Goal: Task Accomplishment & Management: Use online tool/utility

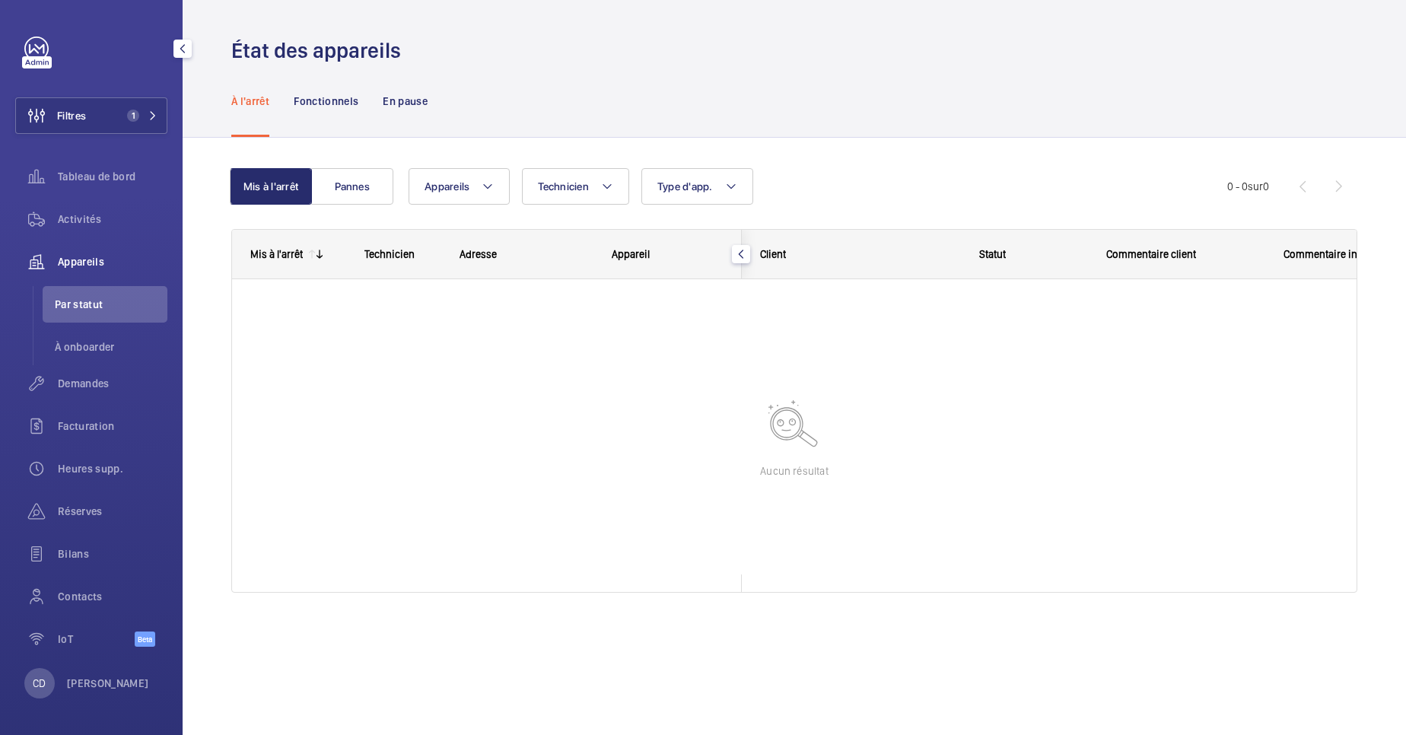
click at [75, 253] on div "Appareils" at bounding box center [91, 262] width 152 height 37
click at [123, 121] on button "Filtres 1" at bounding box center [91, 115] width 152 height 37
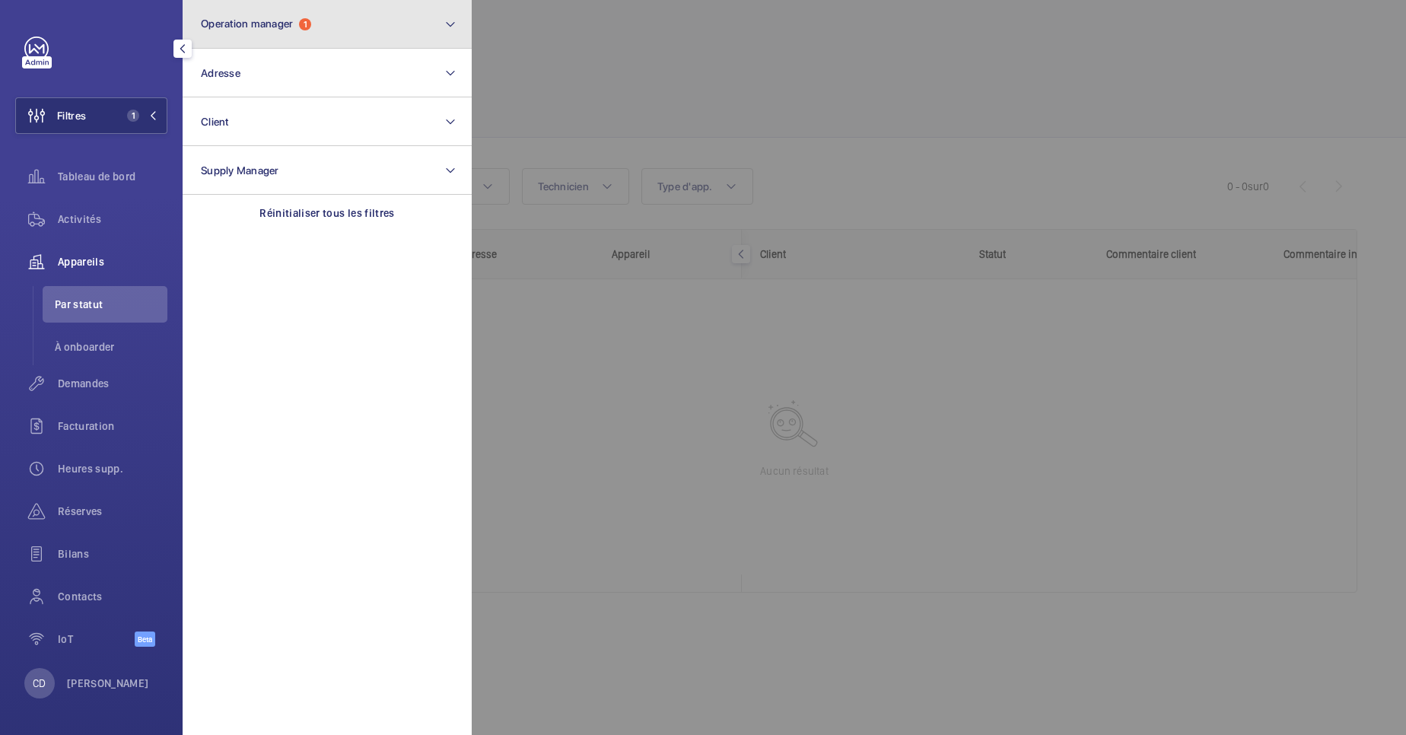
click at [255, 15] on button "Operation manager 1" at bounding box center [327, 24] width 289 height 49
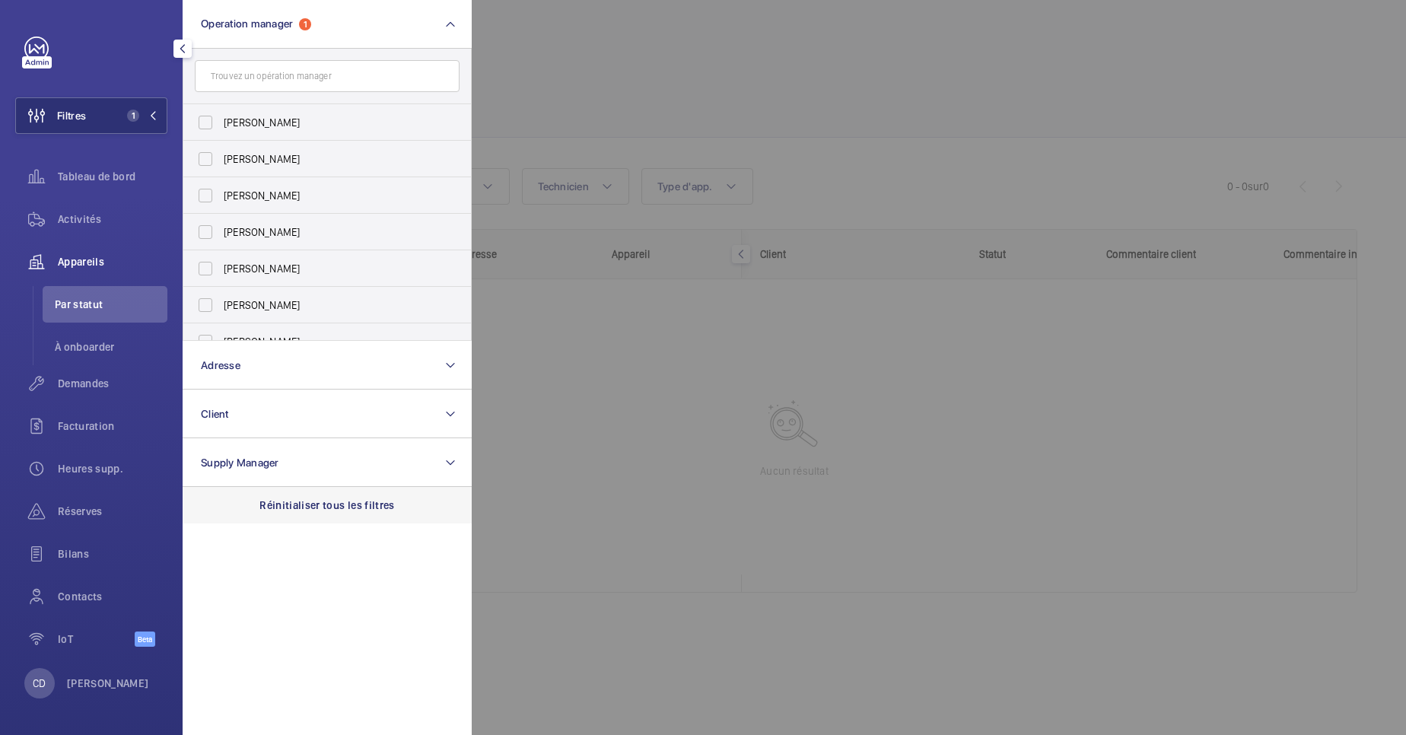
click at [315, 508] on p "Réinitialiser tous les filtres" at bounding box center [327, 505] width 135 height 15
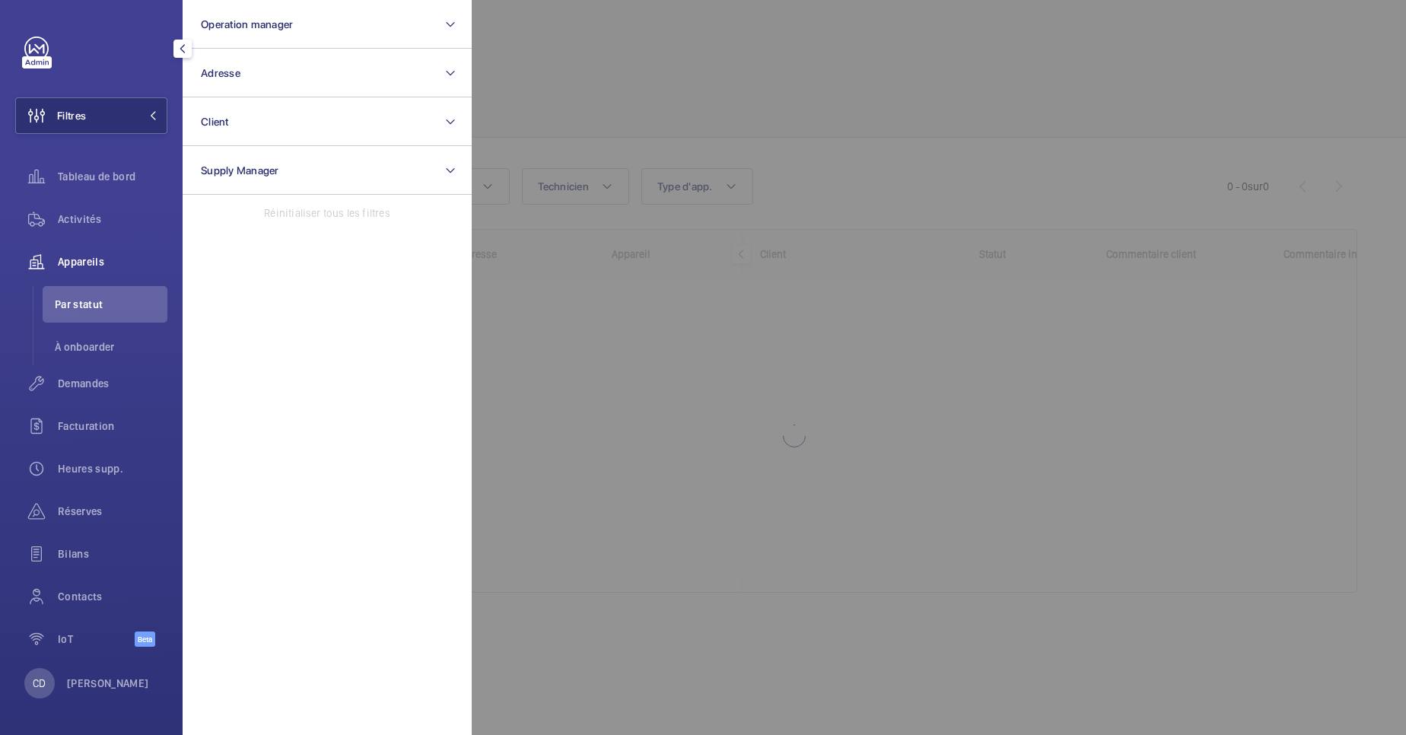
click at [658, 398] on div at bounding box center [1175, 367] width 1406 height 735
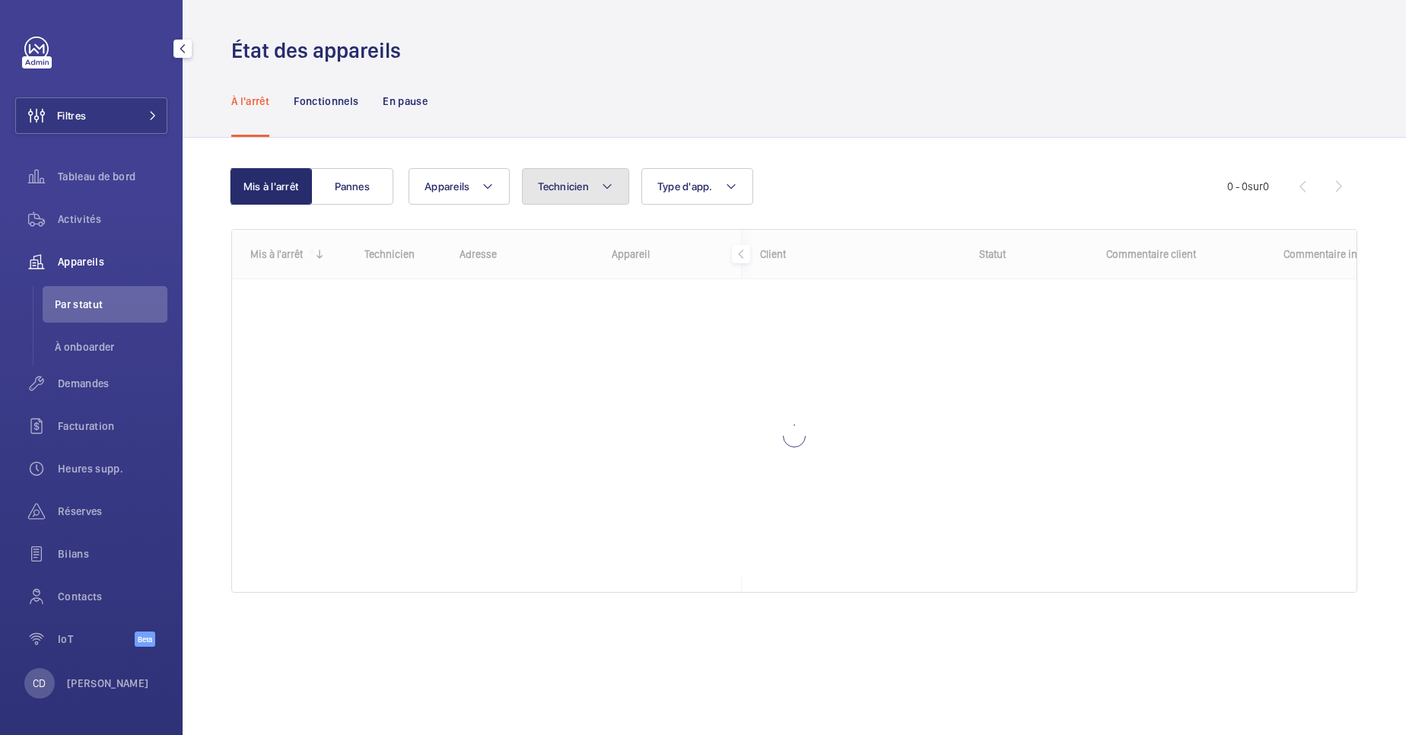
click at [545, 194] on button "Technicien" at bounding box center [575, 186] width 107 height 37
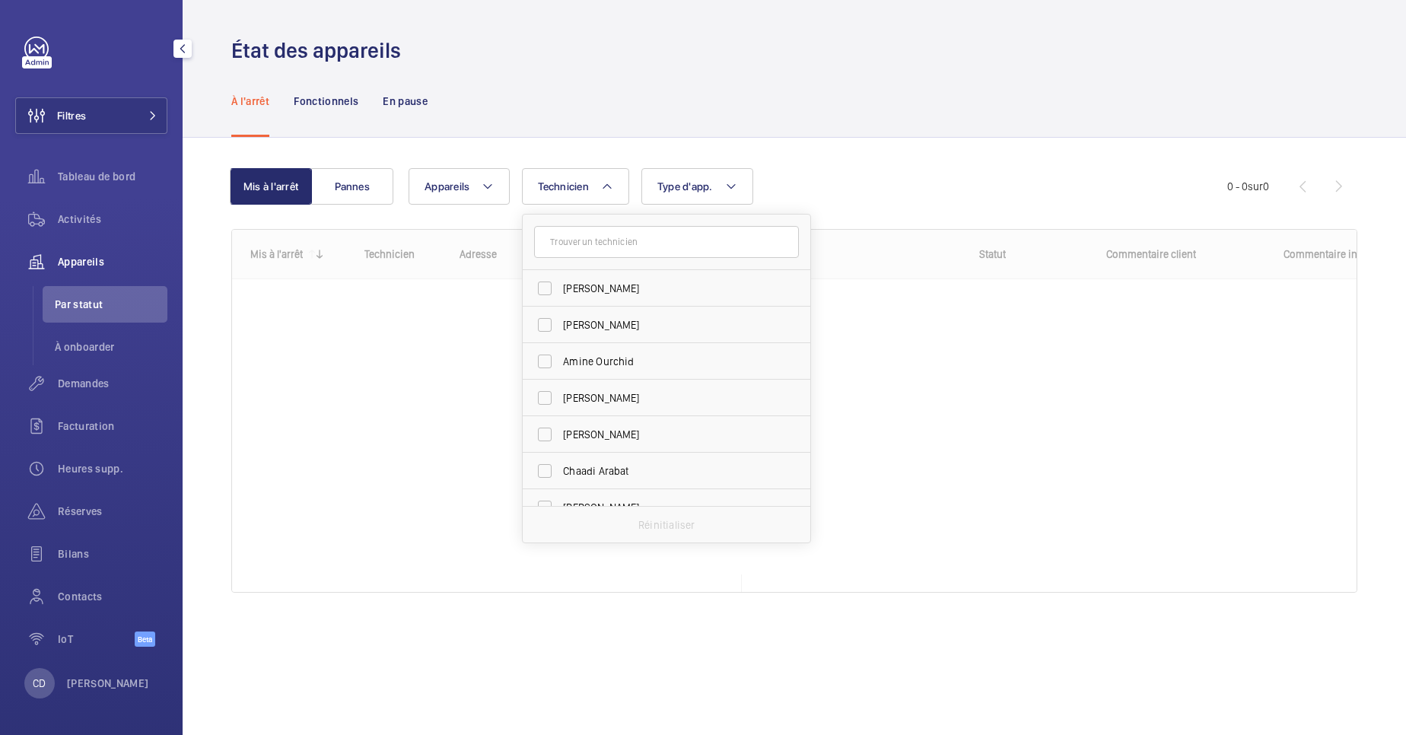
click at [106, 247] on div "Appareils" at bounding box center [91, 262] width 152 height 37
click at [97, 212] on span "Activités" at bounding box center [113, 219] width 110 height 15
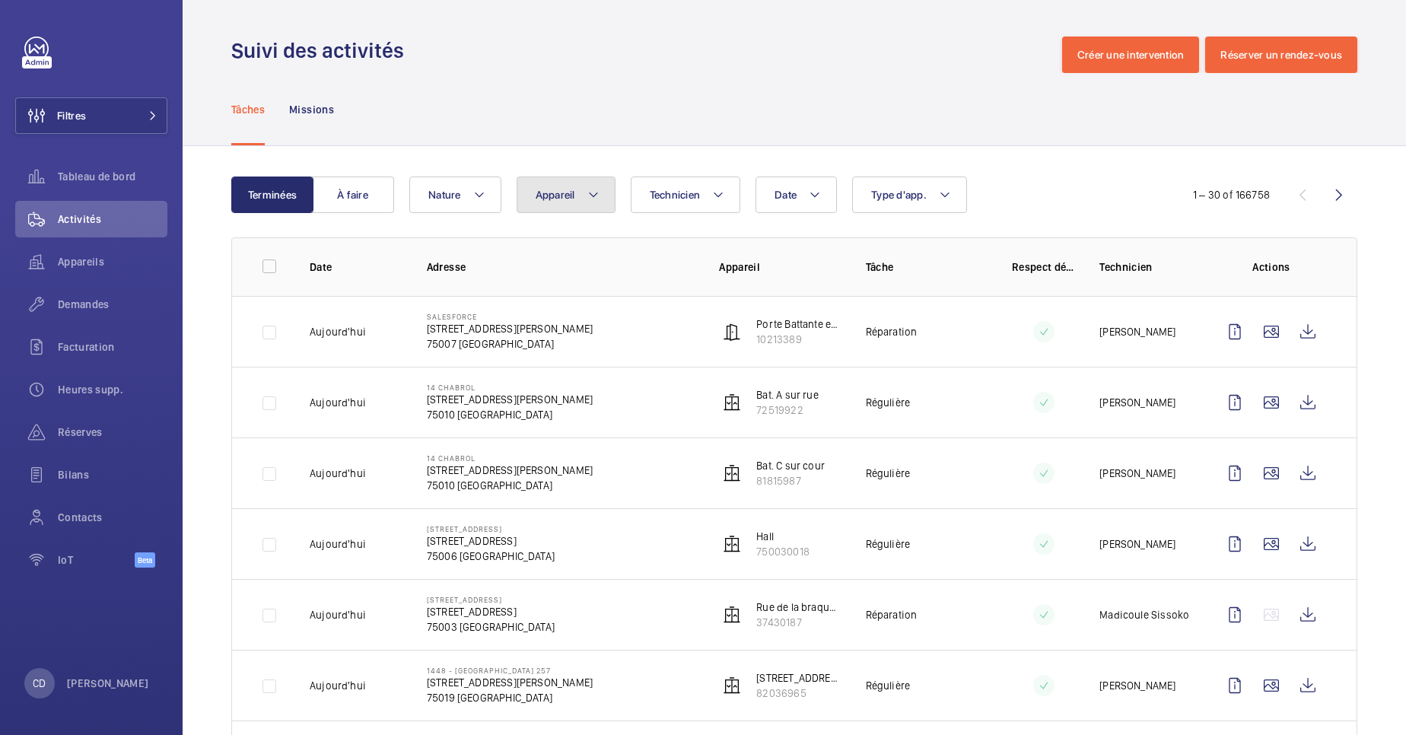
click at [603, 201] on button "Appareil" at bounding box center [566, 195] width 99 height 37
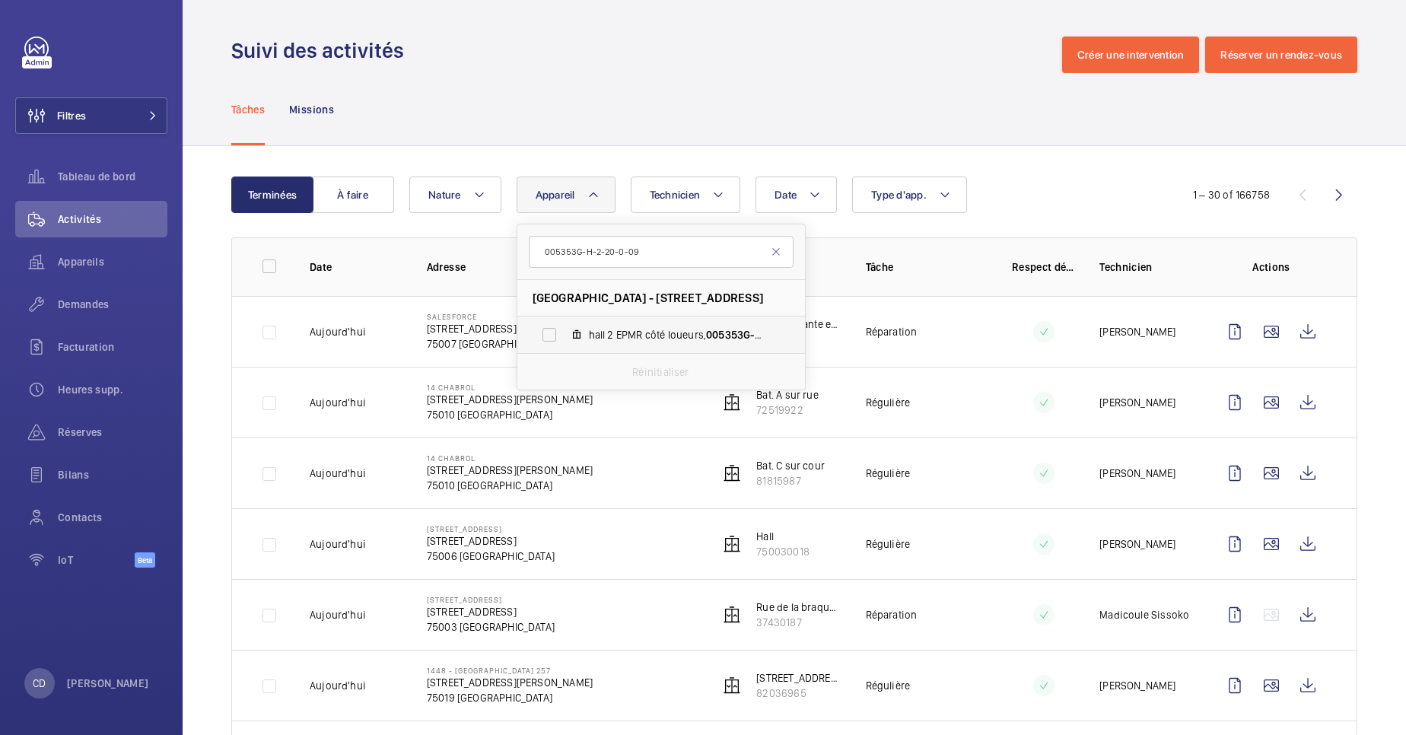
type input "005353G-H-2-20-0-09"
click at [680, 325] on label "hall 2 EPMR côté loueurs, 005353G-H-2-20-0-09" at bounding box center [649, 335] width 263 height 37
click at [562, 339] on input "hall 2 EPMR côté loueurs, 005353G-H-2-20-0-09" at bounding box center [549, 335] width 30 height 30
checkbox input "true"
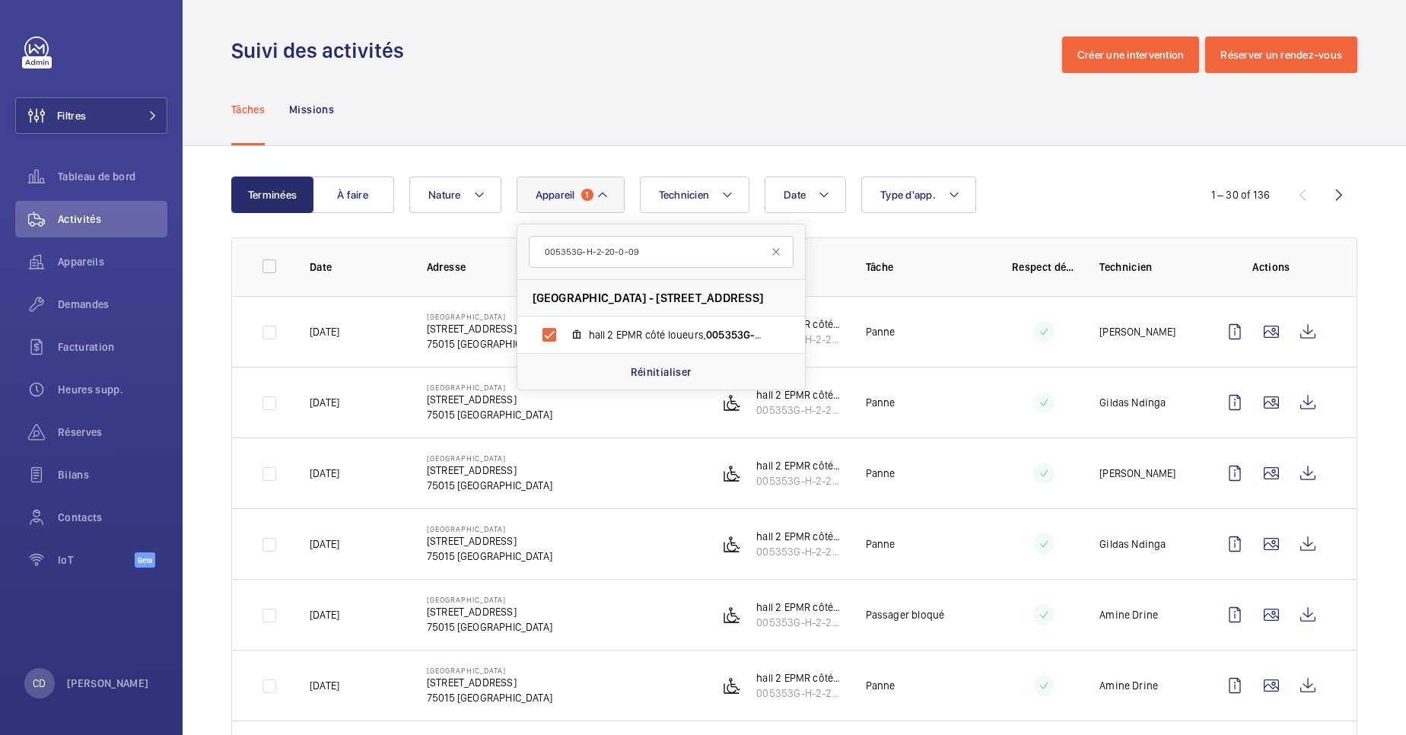
click at [918, 390] on td "Panne" at bounding box center [915, 402] width 146 height 71
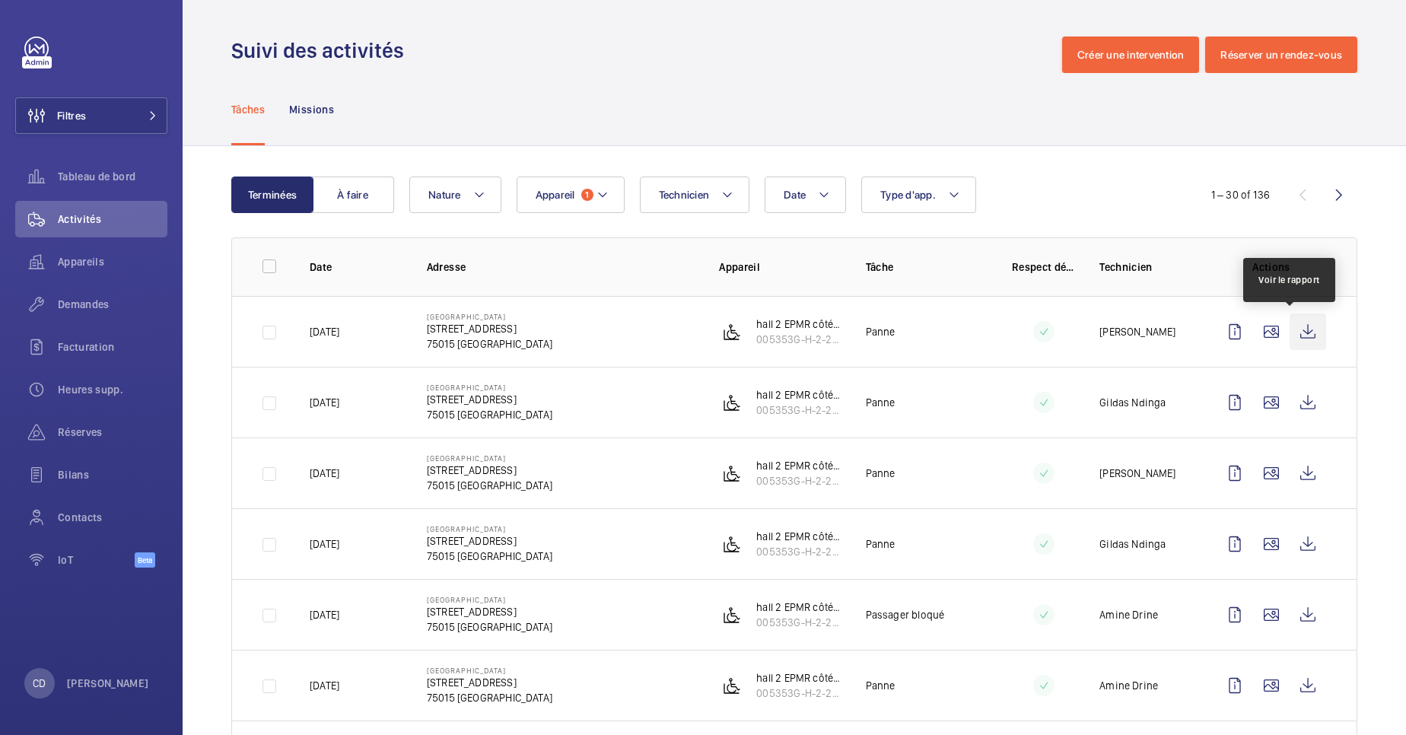
click at [1290, 333] on wm-front-icon-button at bounding box center [1308, 332] width 37 height 37
click at [1299, 397] on wm-front-icon-button at bounding box center [1308, 402] width 37 height 37
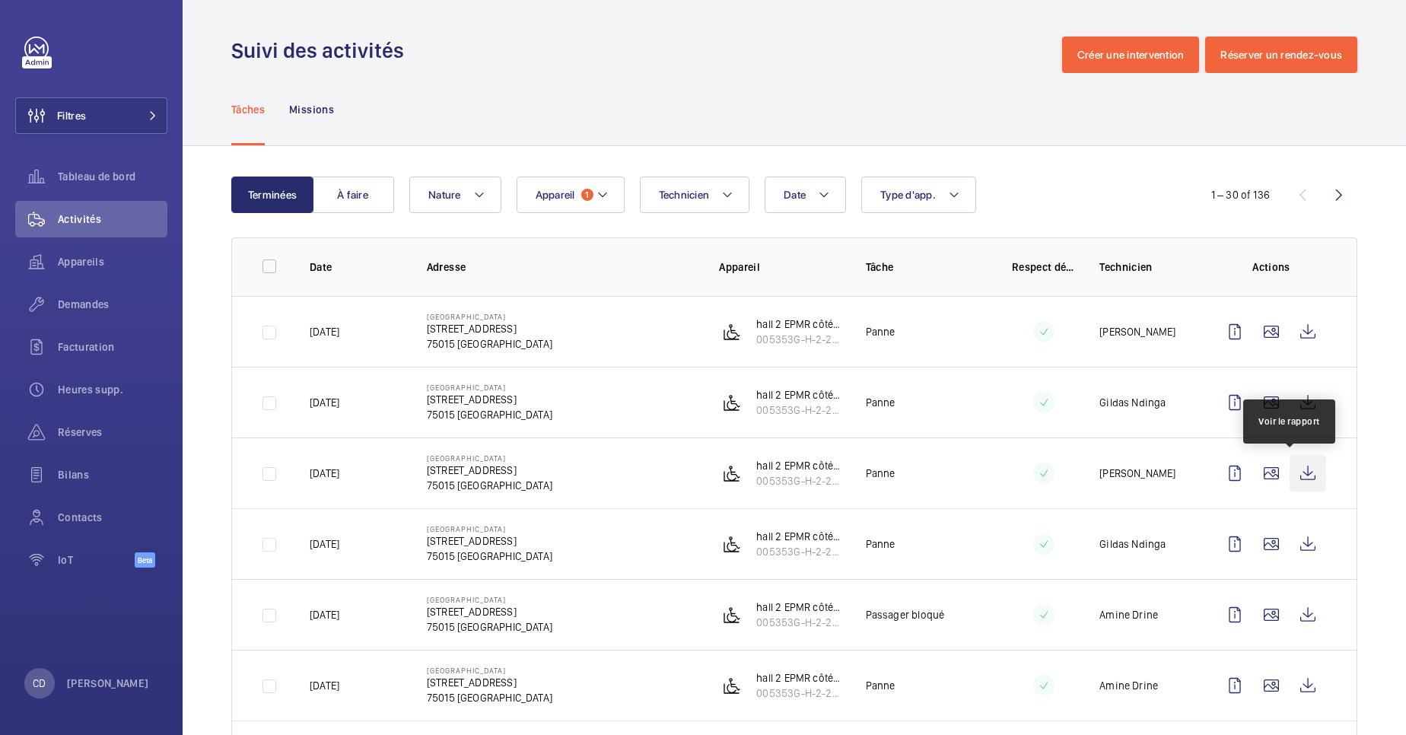
click at [1300, 478] on wm-front-icon-button at bounding box center [1308, 473] width 37 height 37
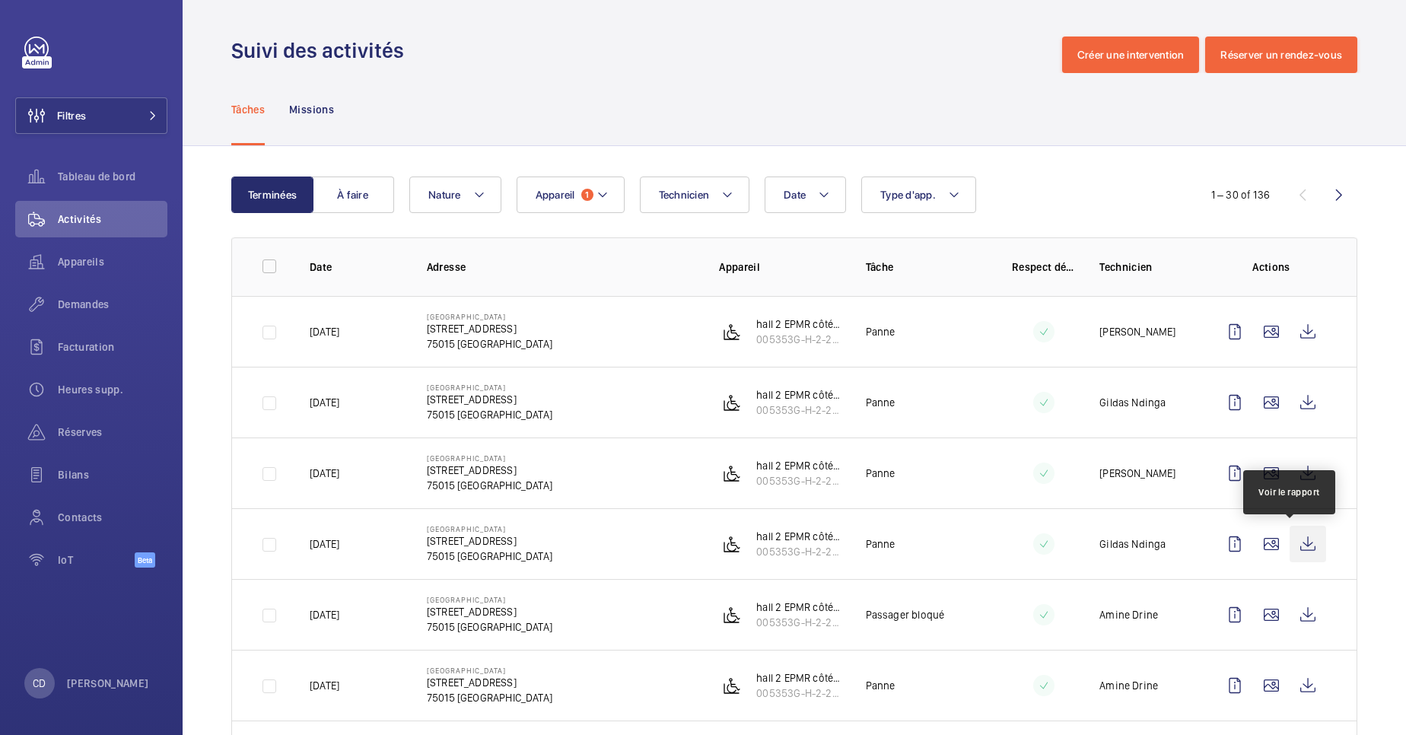
click at [1290, 552] on wm-front-icon-button at bounding box center [1308, 544] width 37 height 37
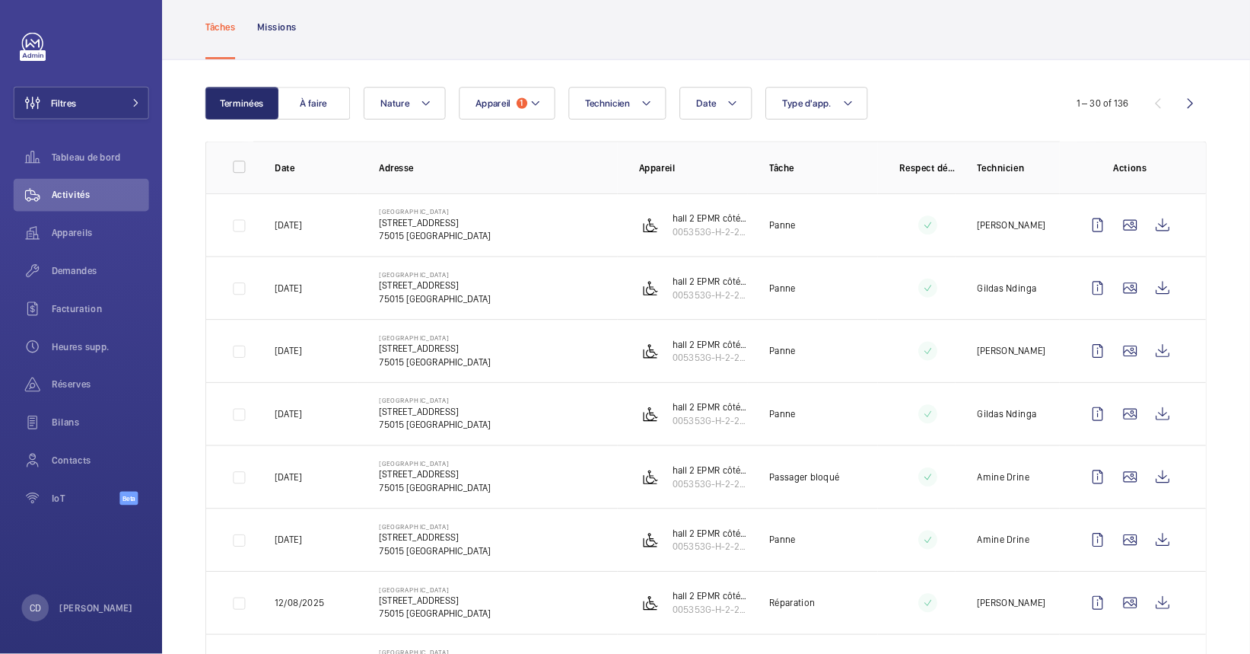
scroll to position [114, 0]
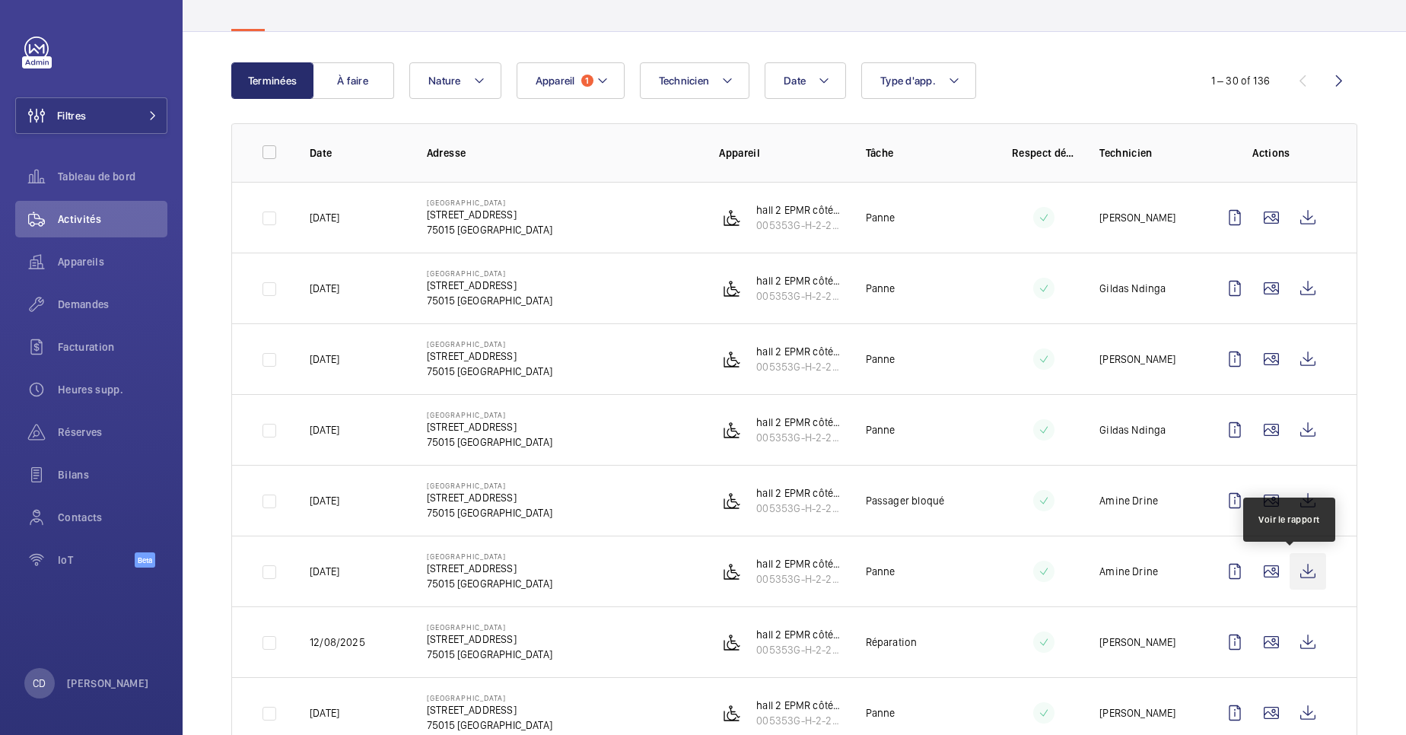
click at [1294, 559] on wm-front-icon-button at bounding box center [1308, 571] width 37 height 37
click at [1292, 565] on wm-front-icon-button at bounding box center [1308, 571] width 37 height 37
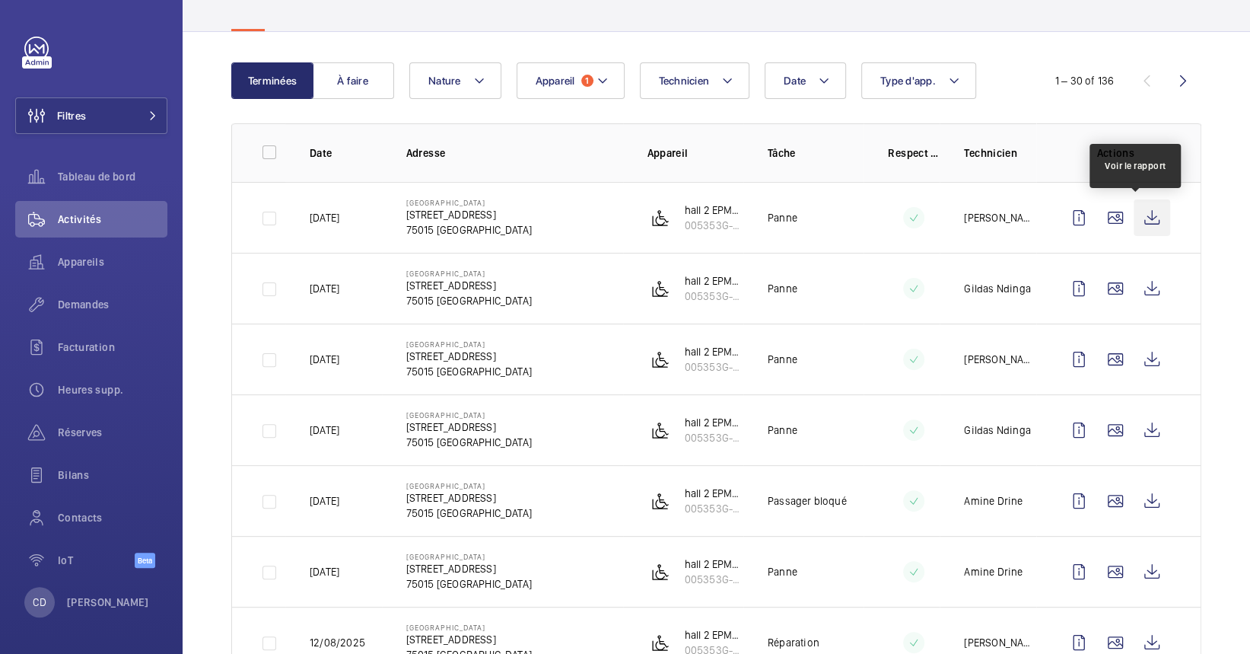
click at [1139, 220] on wm-front-icon-button at bounding box center [1152, 217] width 37 height 37
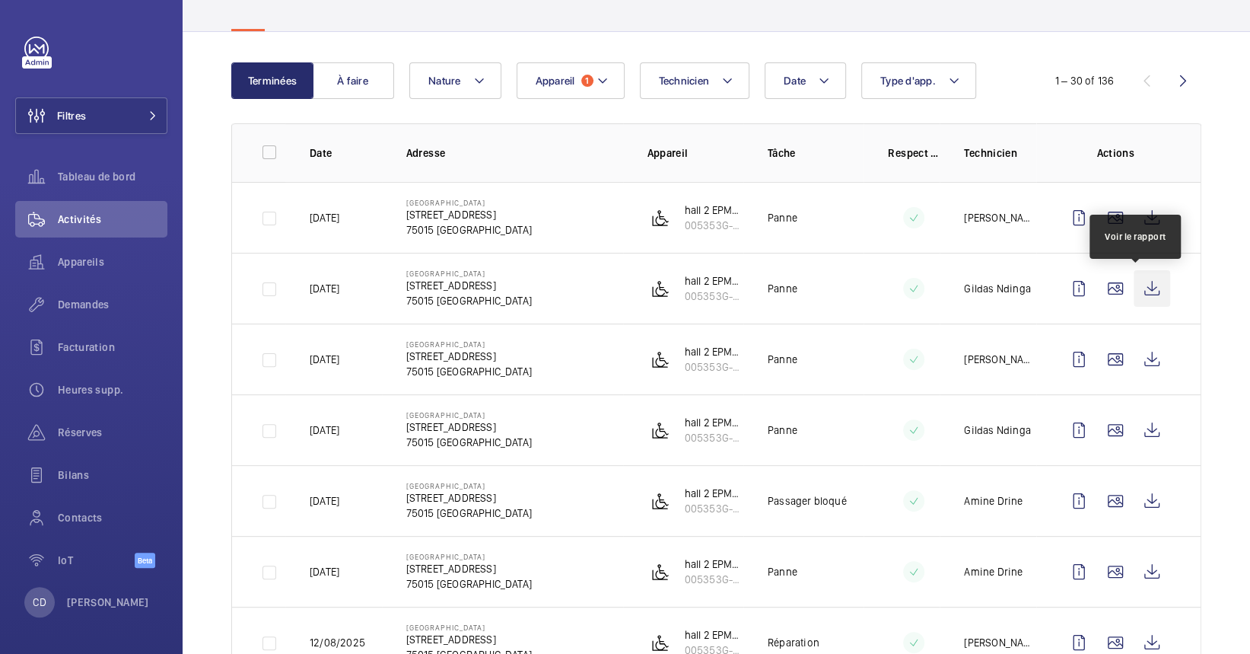
click at [1139, 288] on wm-front-icon-button at bounding box center [1152, 288] width 37 height 37
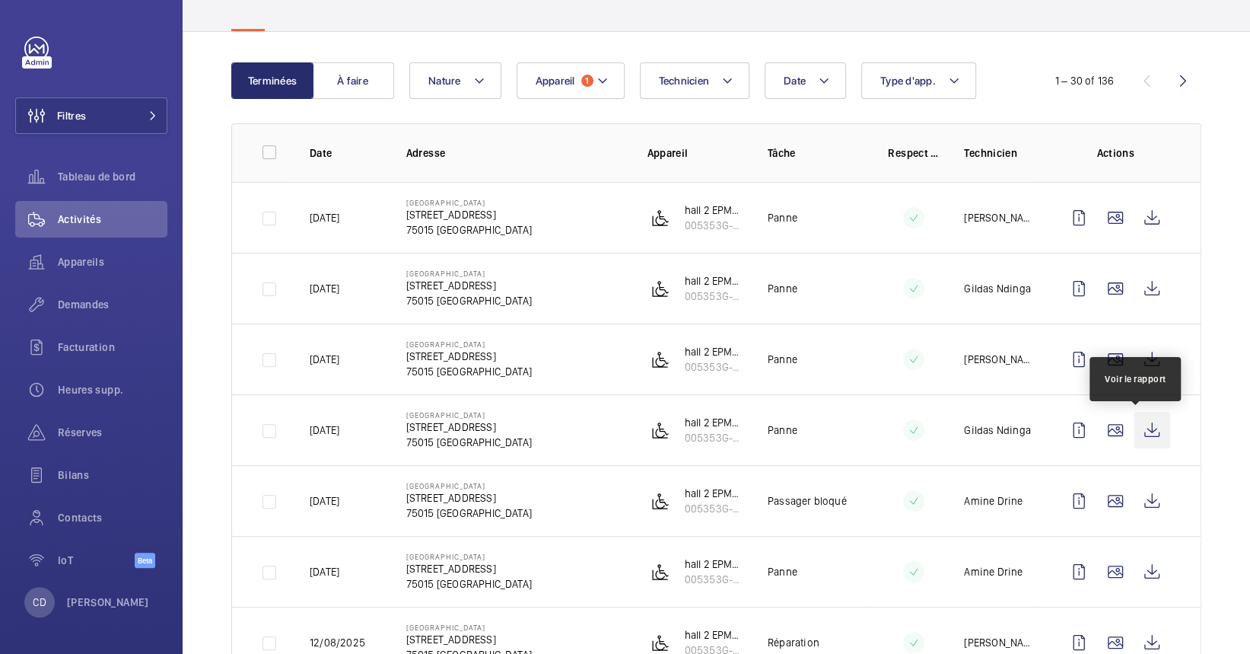
click at [1141, 426] on wm-front-icon-button at bounding box center [1152, 430] width 37 height 37
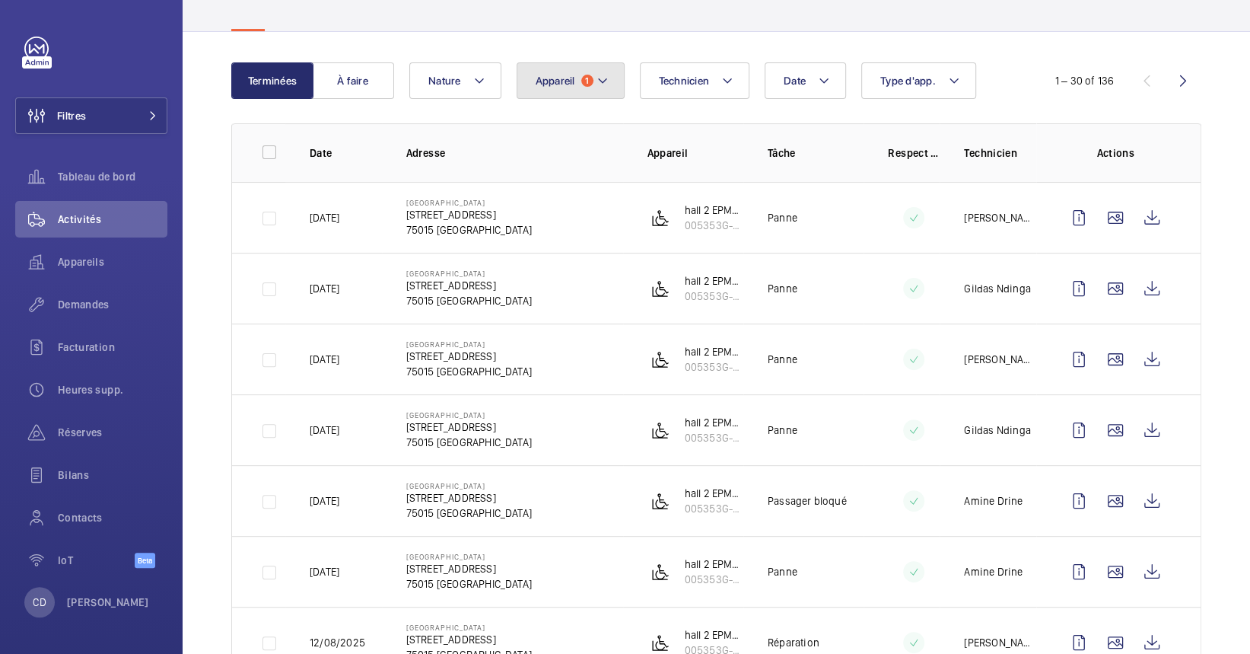
click at [560, 65] on button "Appareil 1" at bounding box center [571, 80] width 108 height 37
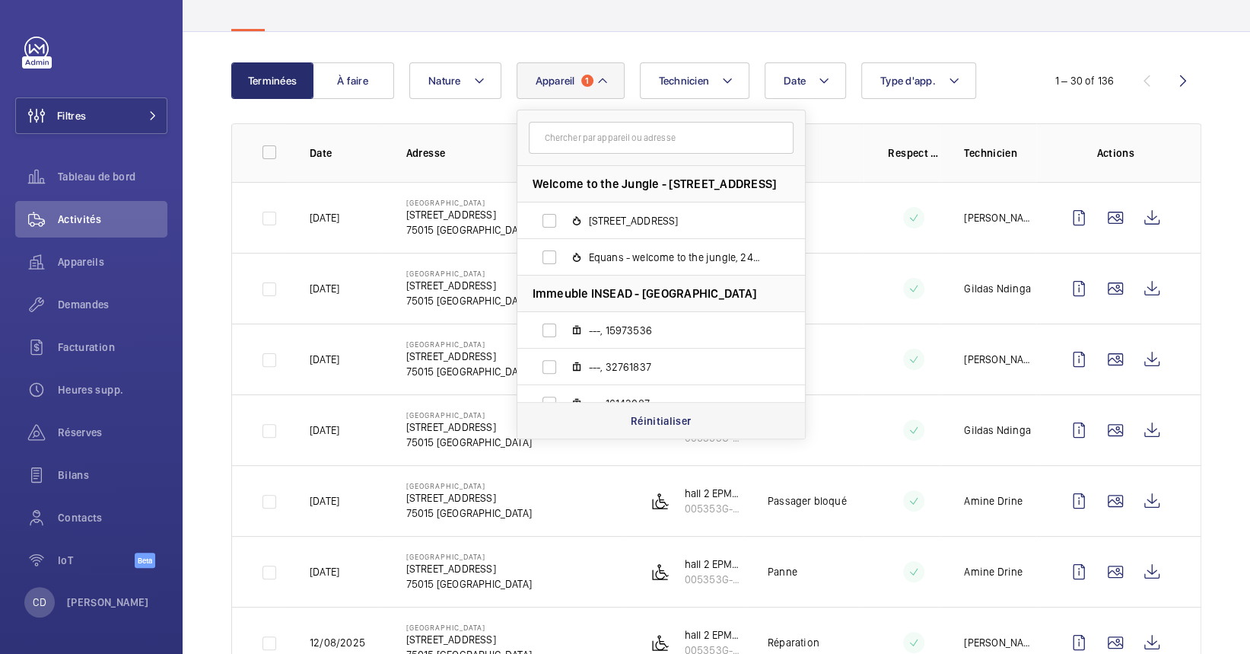
click at [648, 418] on p "Réinitialiser" at bounding box center [661, 420] width 61 height 15
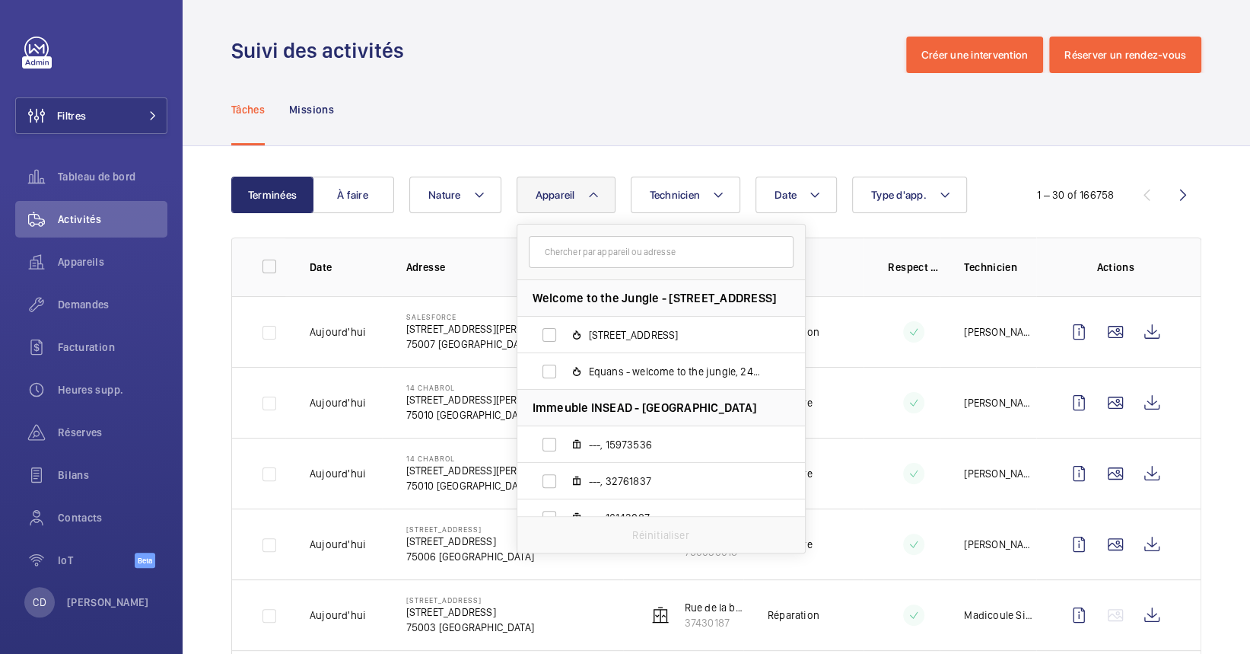
click at [609, 268] on form at bounding box center [662, 253] width 288 height 56
click at [610, 260] on input "text" at bounding box center [661, 252] width 265 height 32
paste input "ASC.PMR 3515"
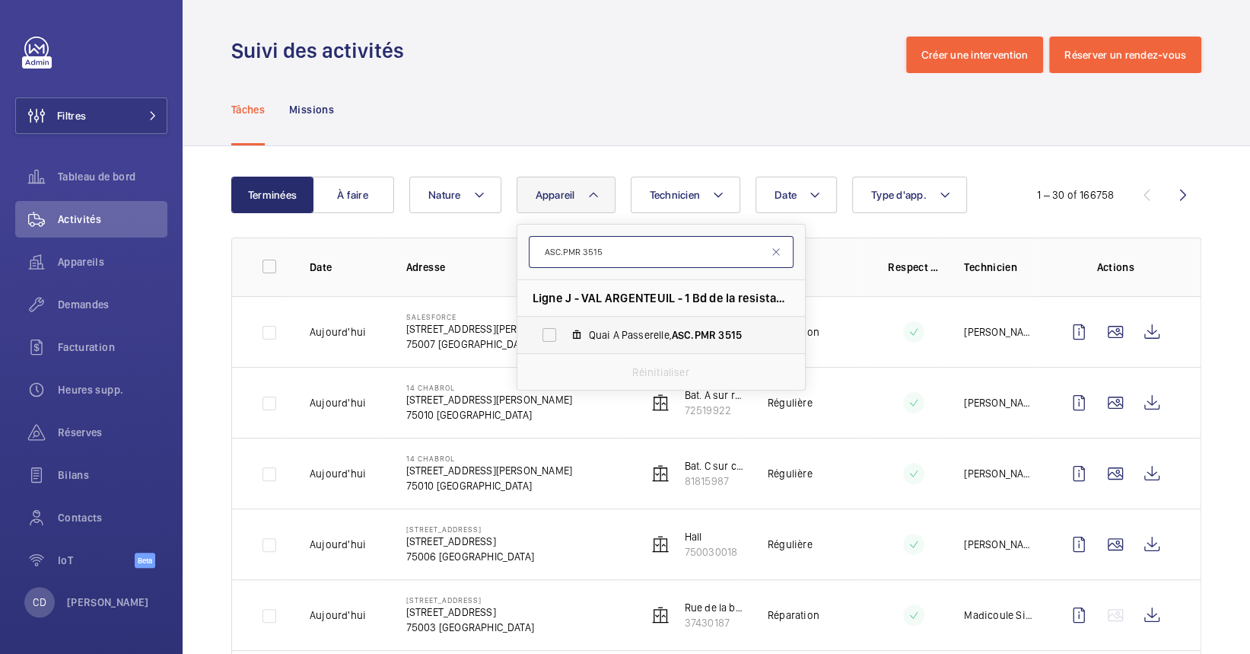
type input "ASC.PMR 3515"
click at [674, 333] on span "ASC.PMR" at bounding box center [694, 335] width 44 height 12
click at [565, 333] on input "Quai A Passerelle, ASC.PMR 3515" at bounding box center [549, 335] width 30 height 30
checkbox input "true"
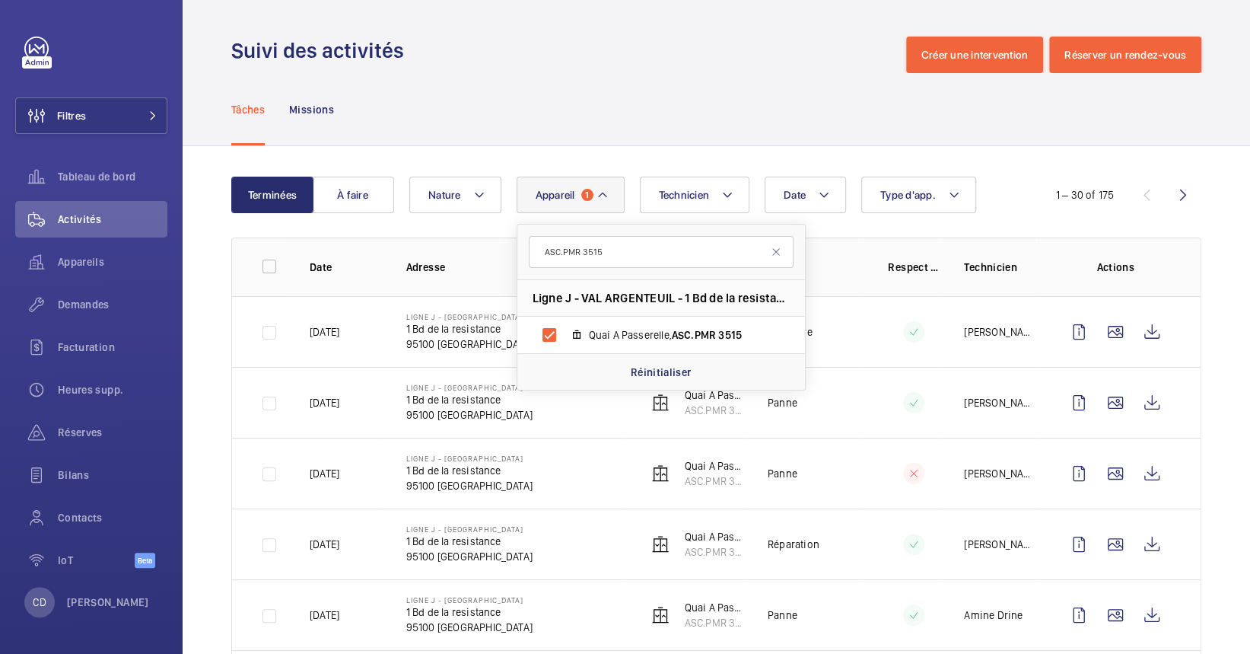
click at [823, 113] on div "Tâches Missions" at bounding box center [716, 109] width 970 height 72
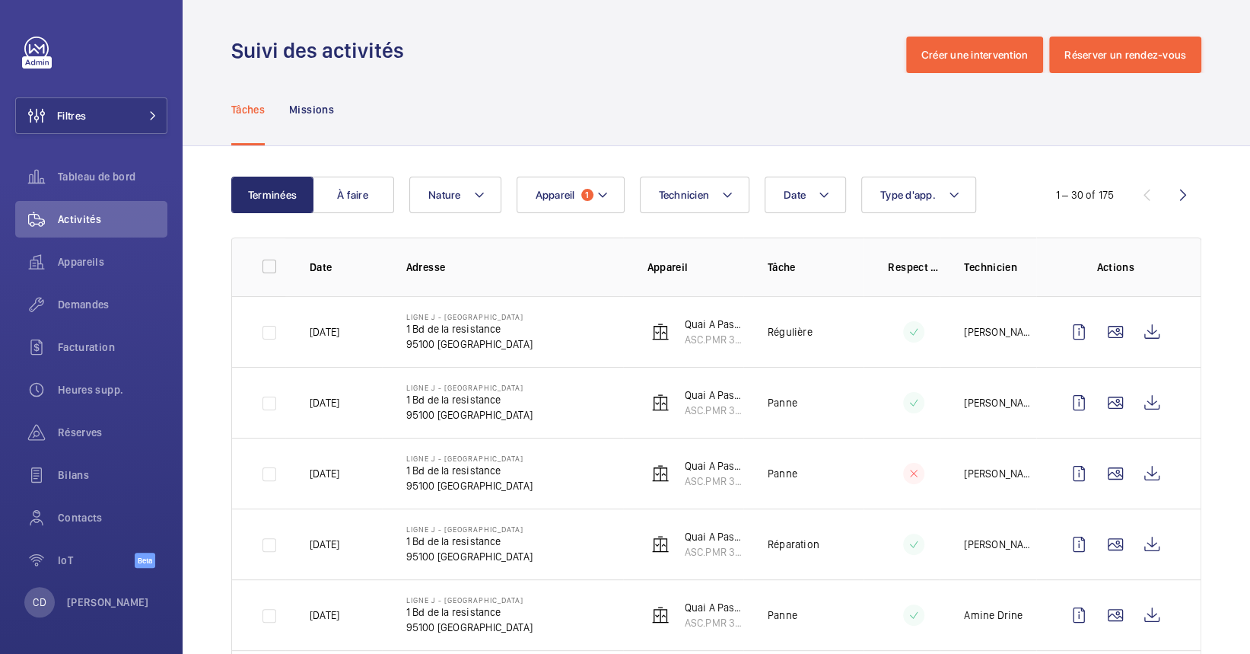
click at [635, 90] on div "Tâches Missions" at bounding box center [716, 109] width 970 height 72
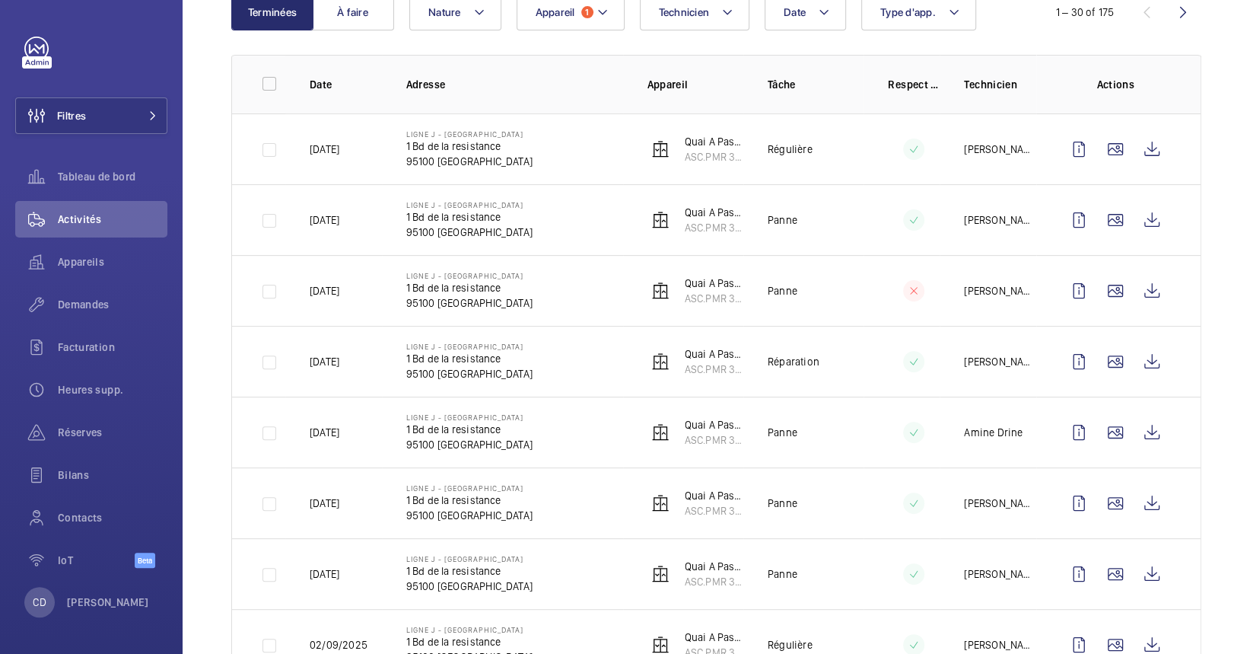
scroll to position [202, 0]
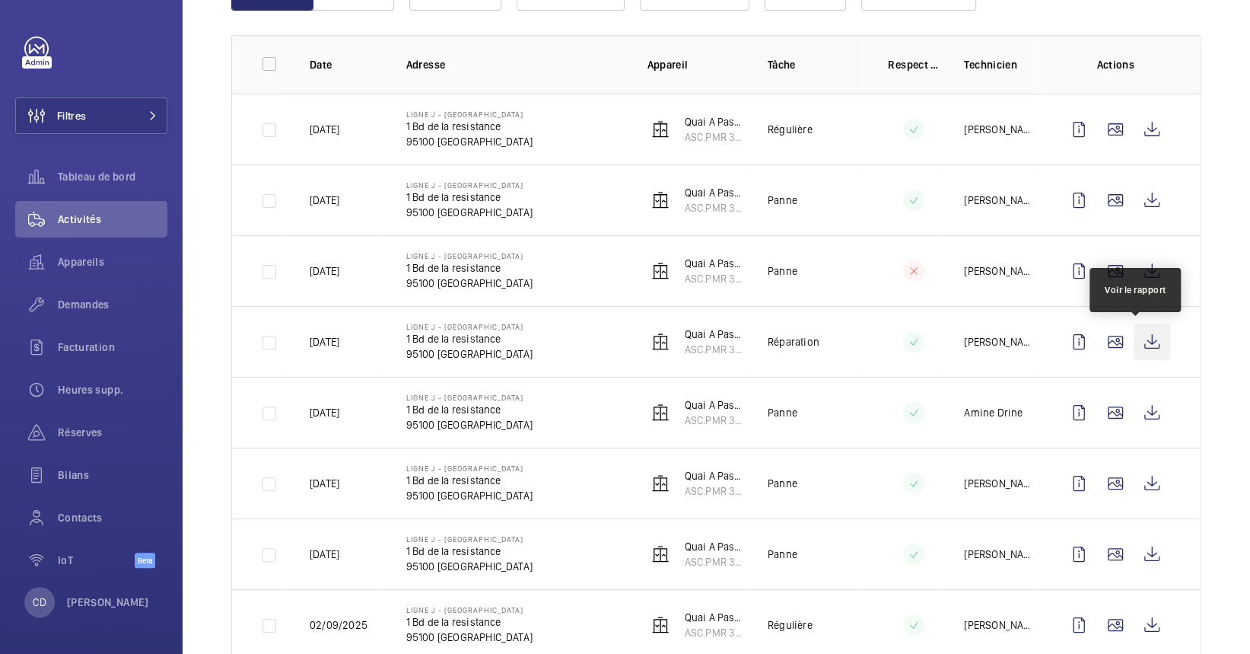
click at [1138, 352] on wm-front-icon-button at bounding box center [1152, 341] width 37 height 37
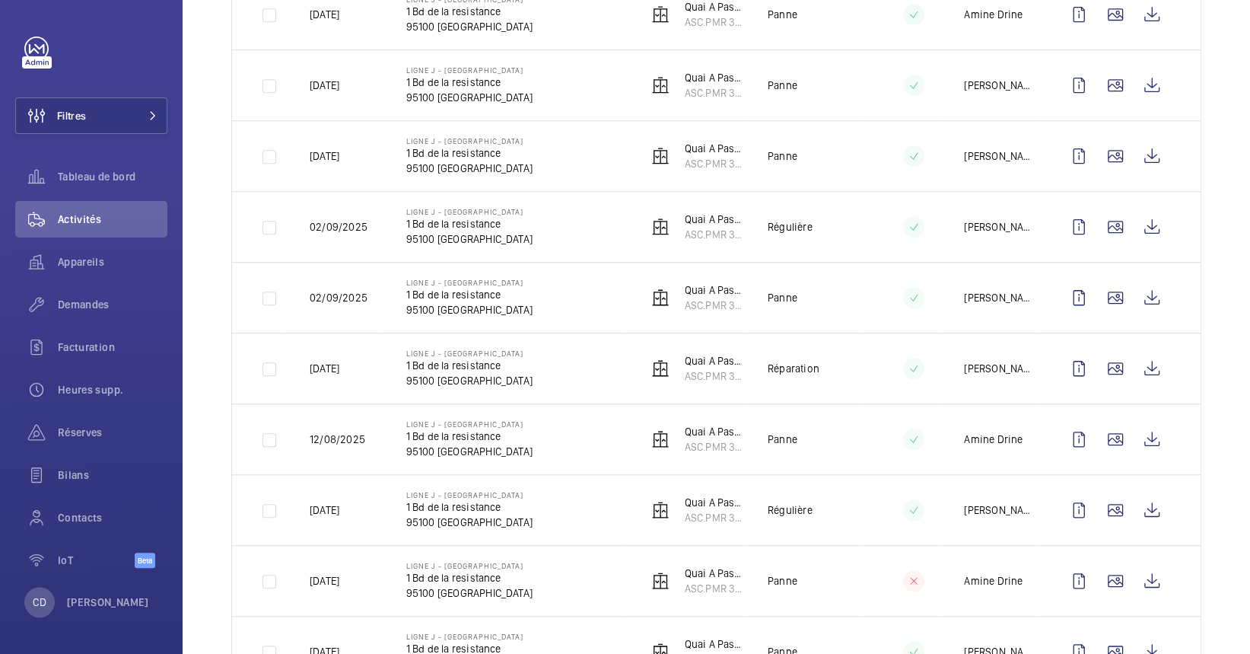
scroll to position [710, 0]
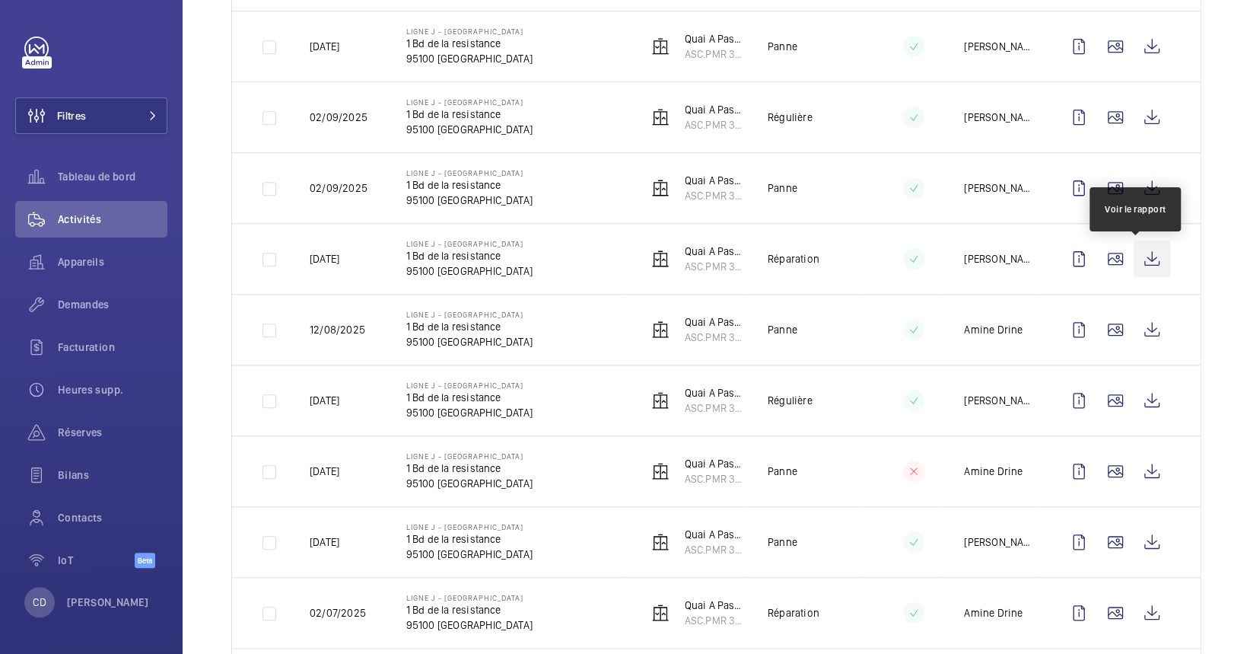
click at [1145, 258] on wm-front-icon-button at bounding box center [1152, 258] width 37 height 37
click at [1146, 254] on wm-front-icon-button at bounding box center [1152, 258] width 37 height 37
click at [94, 292] on div "Demandes" at bounding box center [91, 304] width 152 height 37
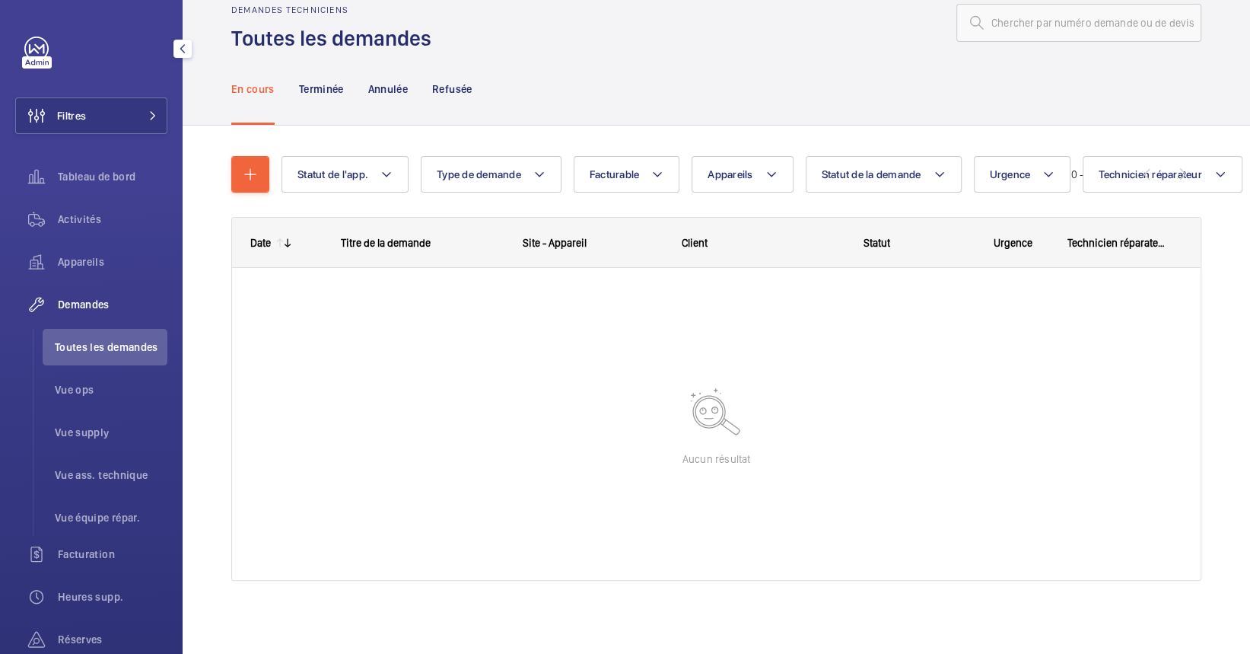
scroll to position [32, 0]
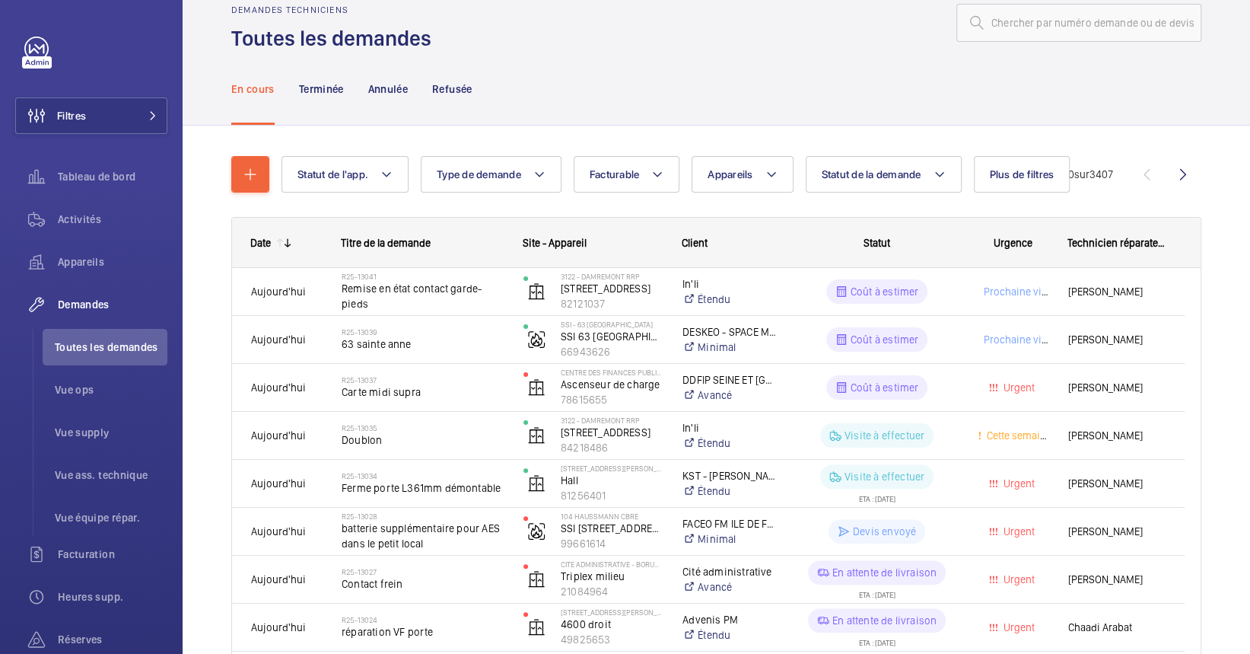
scroll to position [48, 0]
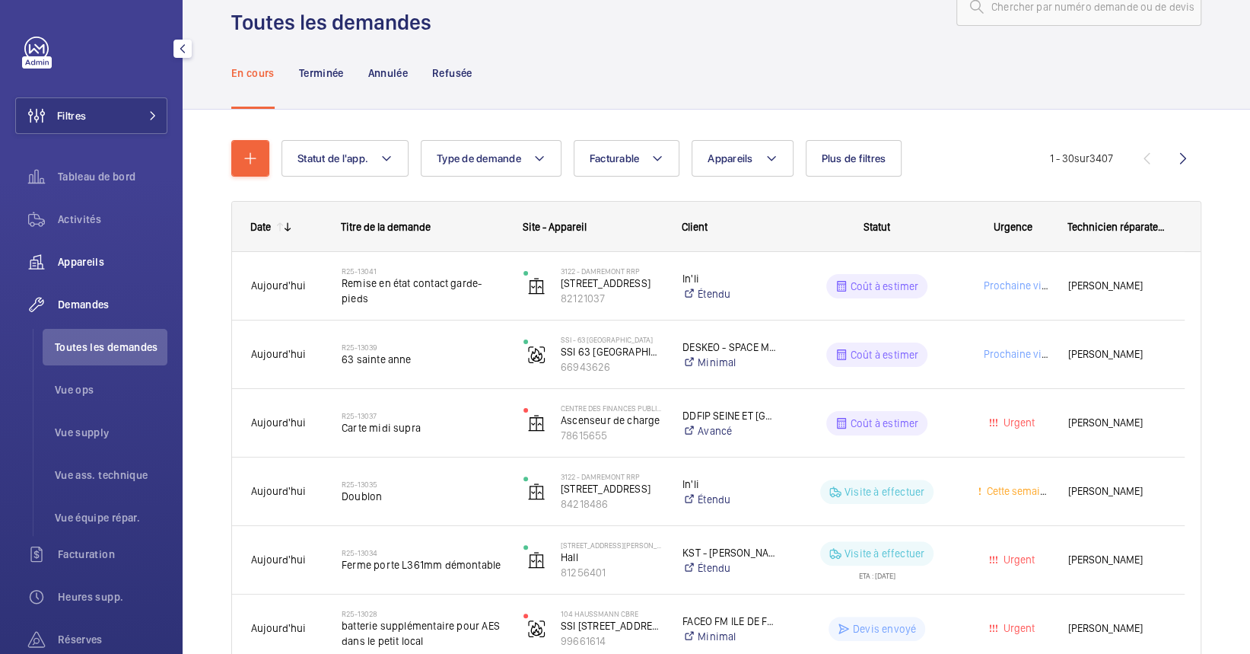
click at [128, 263] on span "Appareils" at bounding box center [113, 261] width 110 height 15
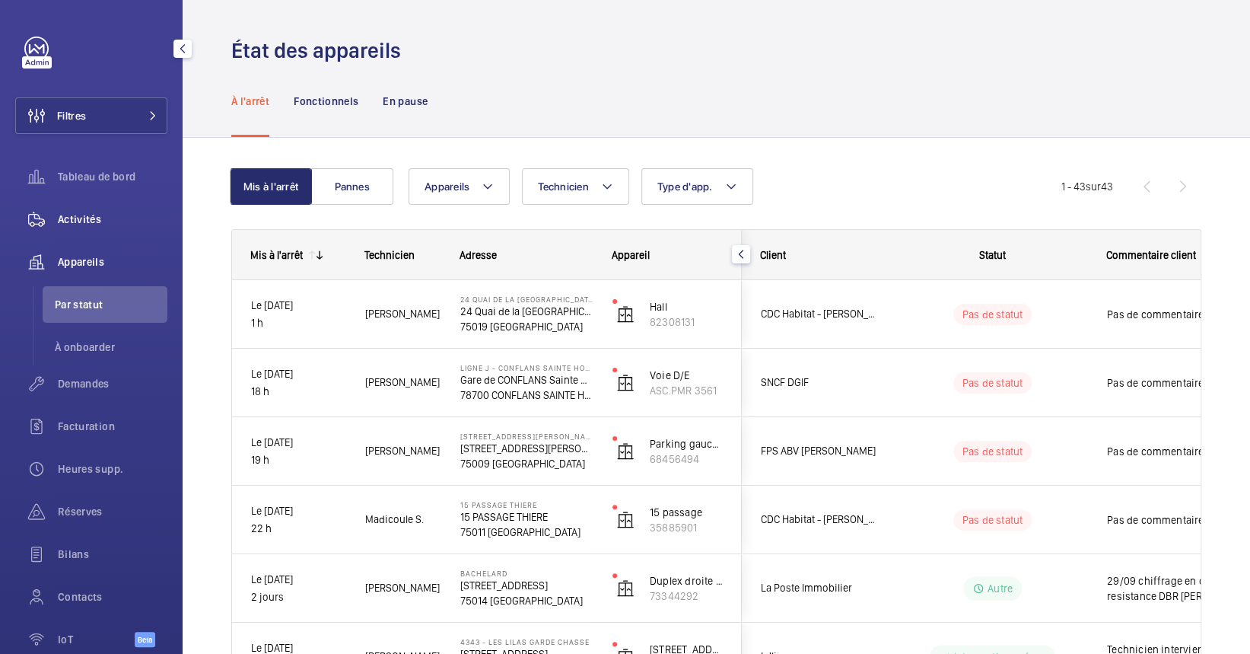
click at [98, 212] on span "Activités" at bounding box center [113, 219] width 110 height 15
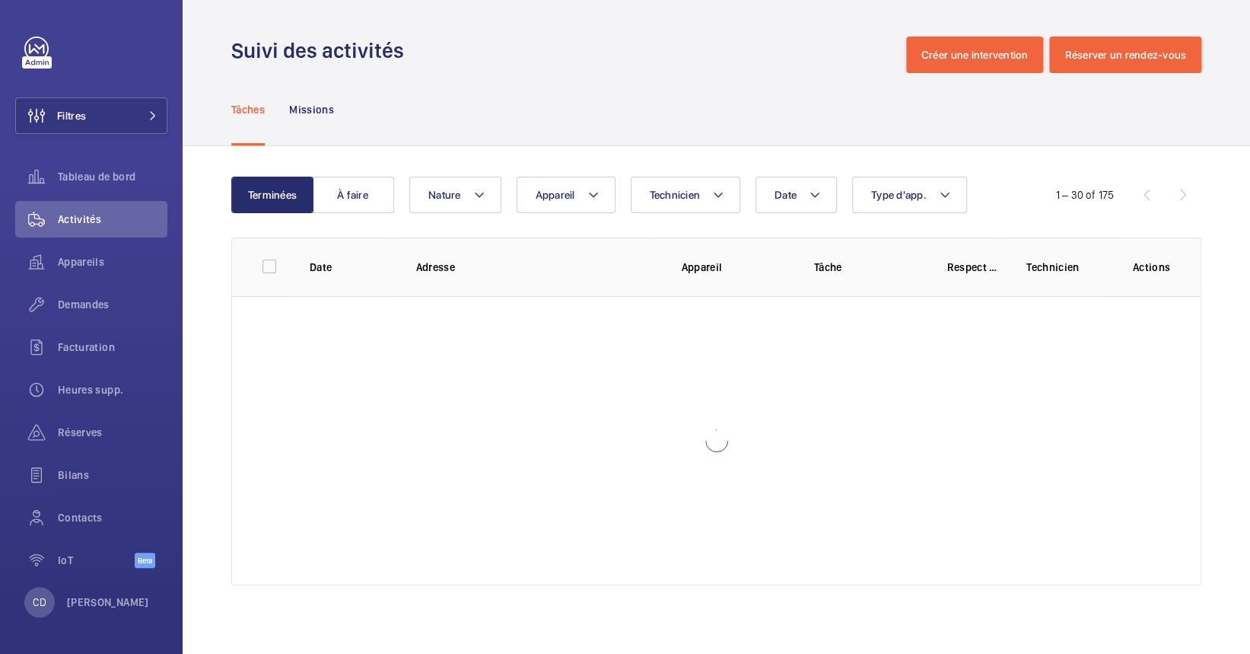
click at [597, 213] on wm-front-table "Terminées À faire Date Technicien Appareil Type d'app. Nature 1 – 30 of 175 Dat…" at bounding box center [716, 381] width 970 height 409
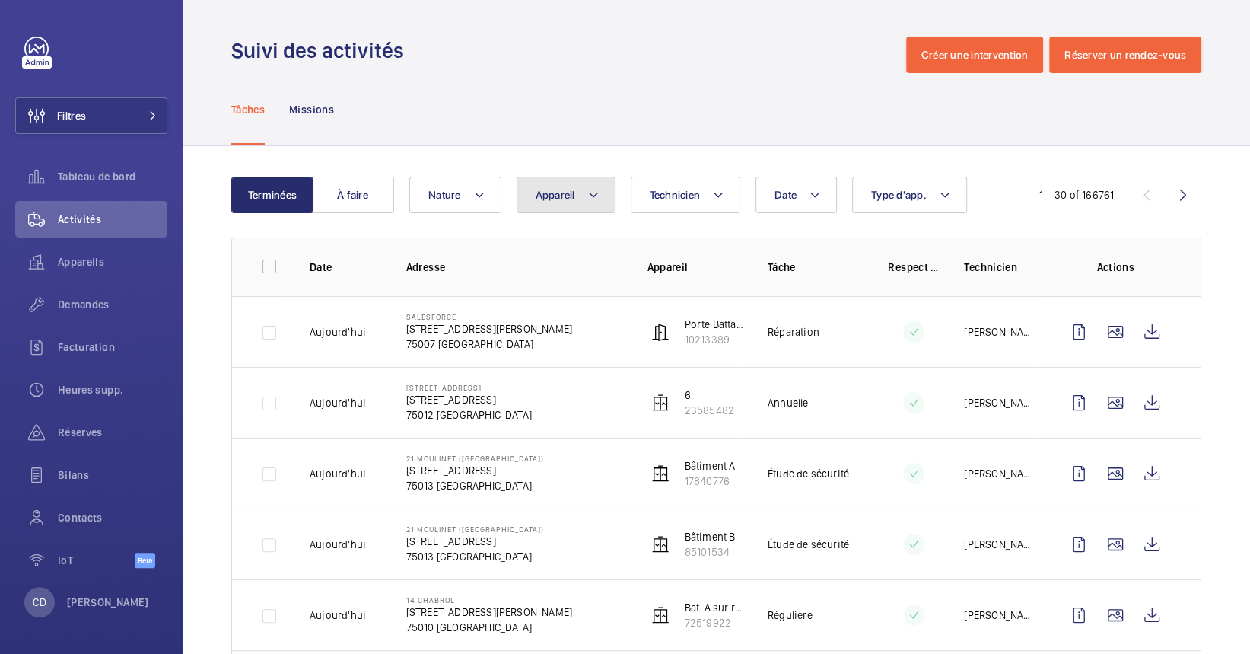
click at [592, 186] on mat-icon at bounding box center [594, 195] width 12 height 18
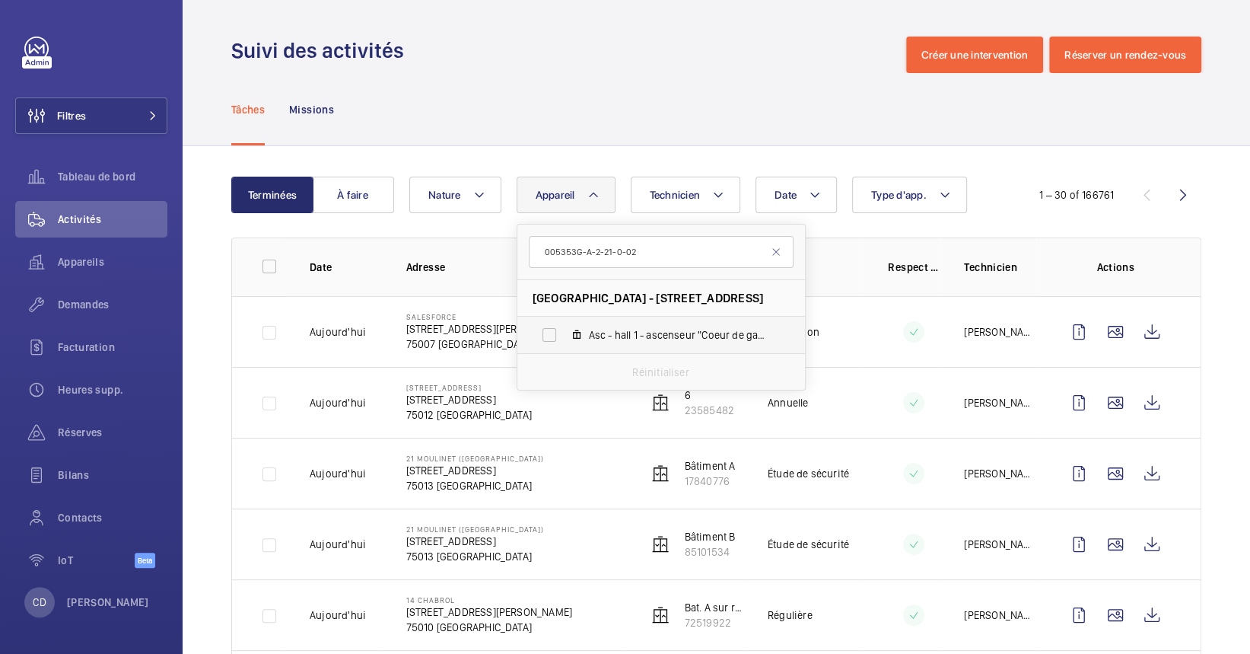
type input "005353G-A-2-21-0-02"
click at [737, 334] on span "Asc - hall 1 - ascenseur "Coeur de gare" -, 005353G-A-2-21-0-02" at bounding box center [677, 334] width 177 height 15
click at [565, 334] on input "Asc - hall 1 - ascenseur "Coeur de gare" -, 005353G-A-2-21-0-02" at bounding box center [549, 335] width 30 height 30
checkbox input "true"
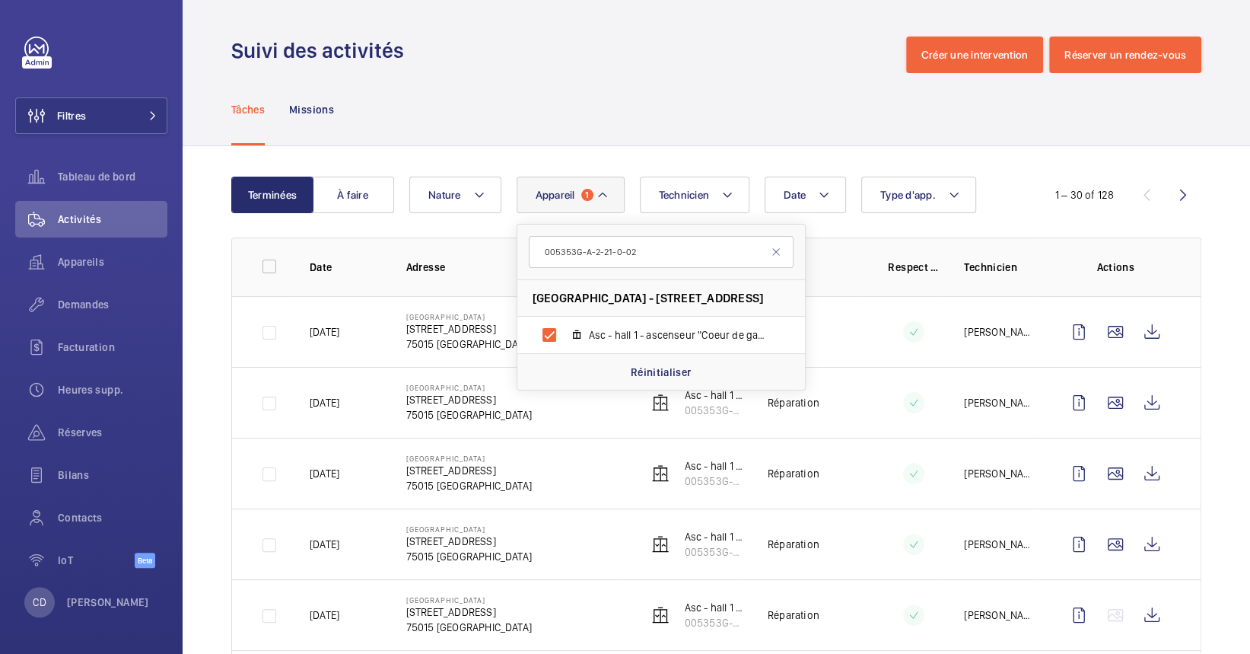
click at [527, 519] on td "Paris Montparnasse 17 BOULEVARD DE VAUGIRARD 75015 PARIS" at bounding box center [502, 543] width 241 height 71
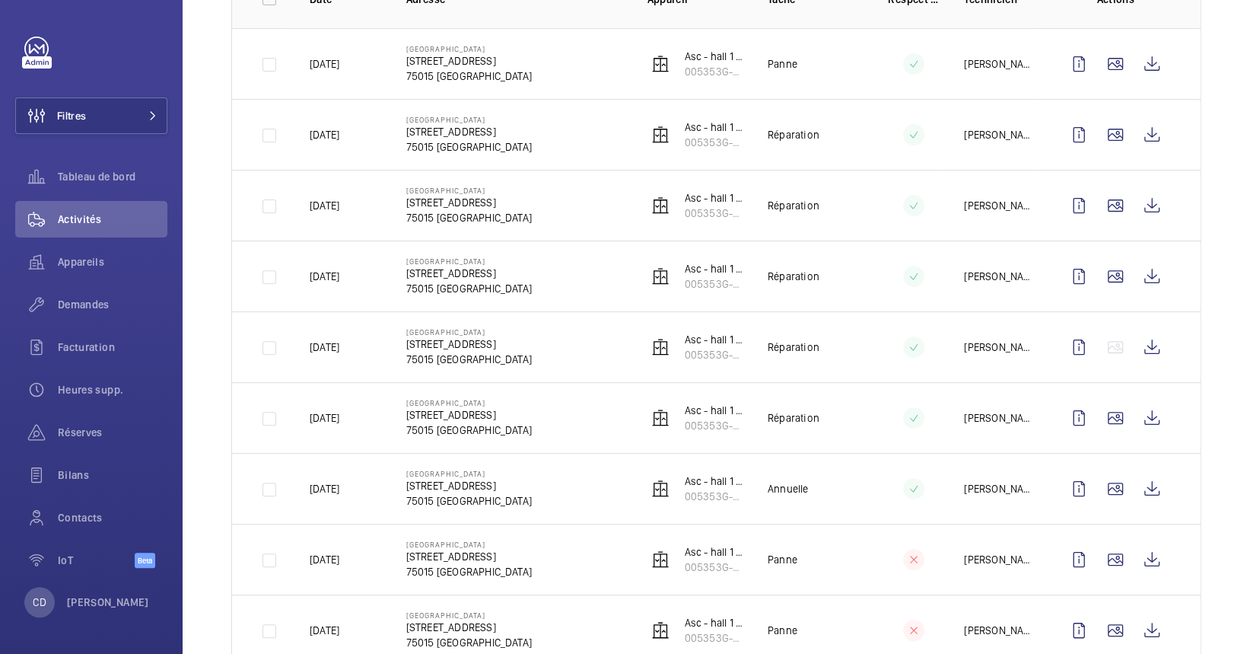
scroll to position [304, 0]
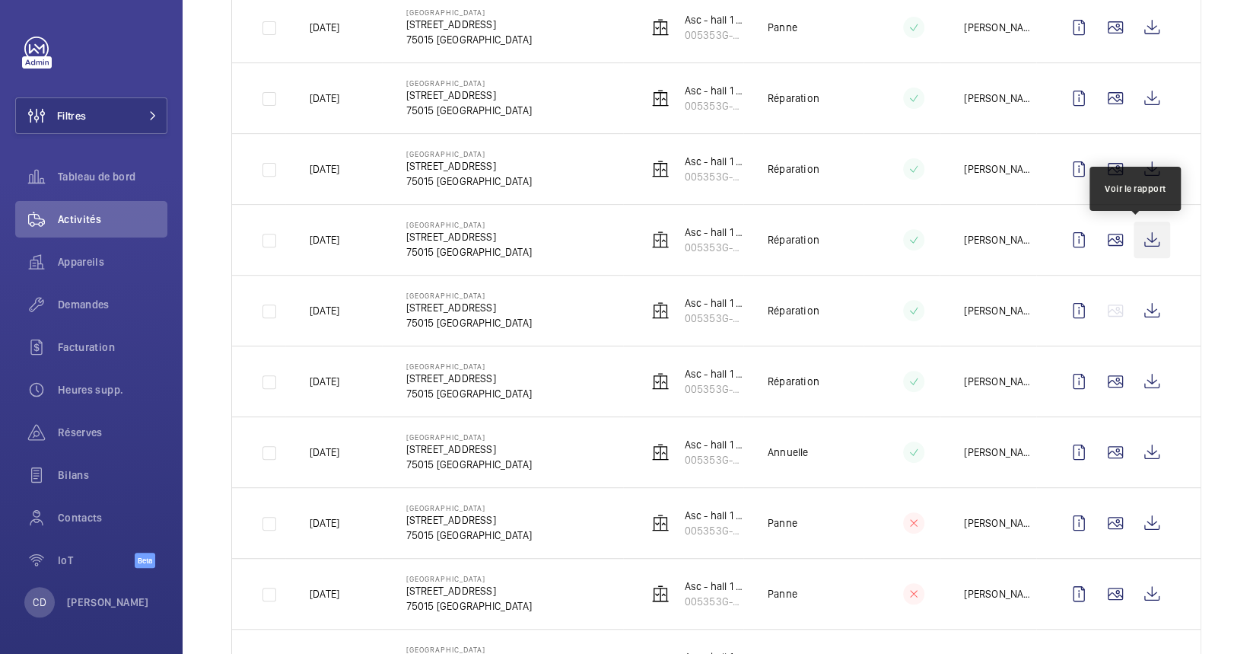
click at [1140, 233] on wm-front-icon-button at bounding box center [1152, 239] width 37 height 37
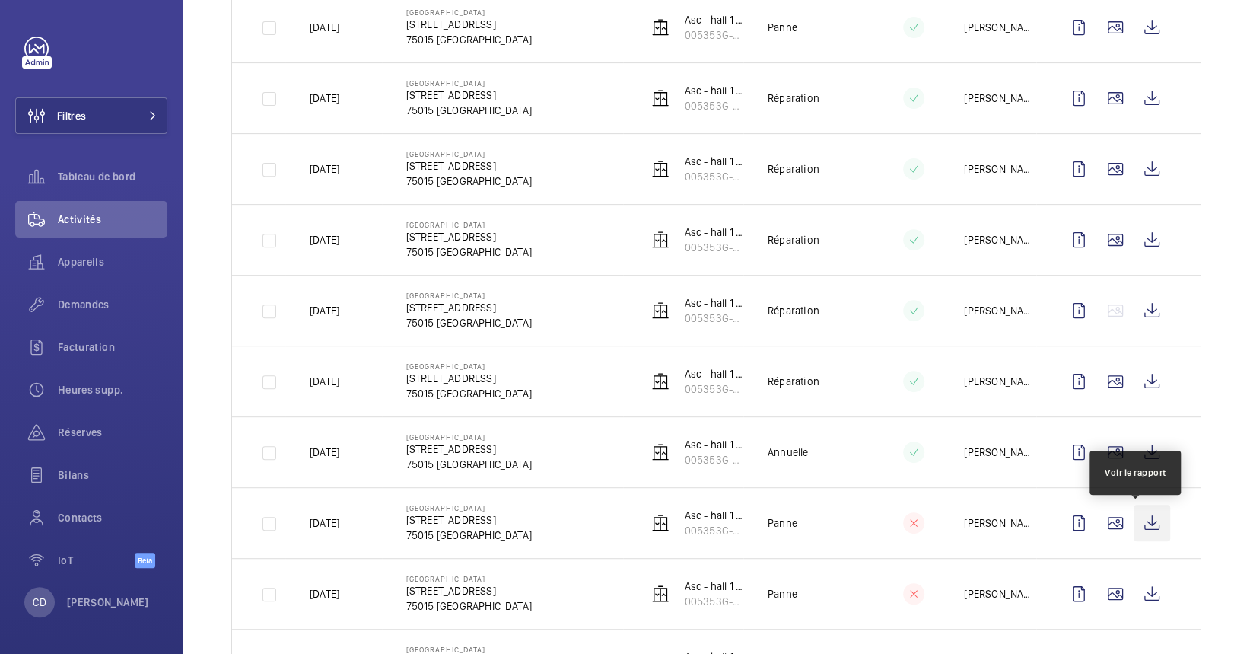
click at [1145, 521] on wm-front-icon-button at bounding box center [1152, 523] width 37 height 37
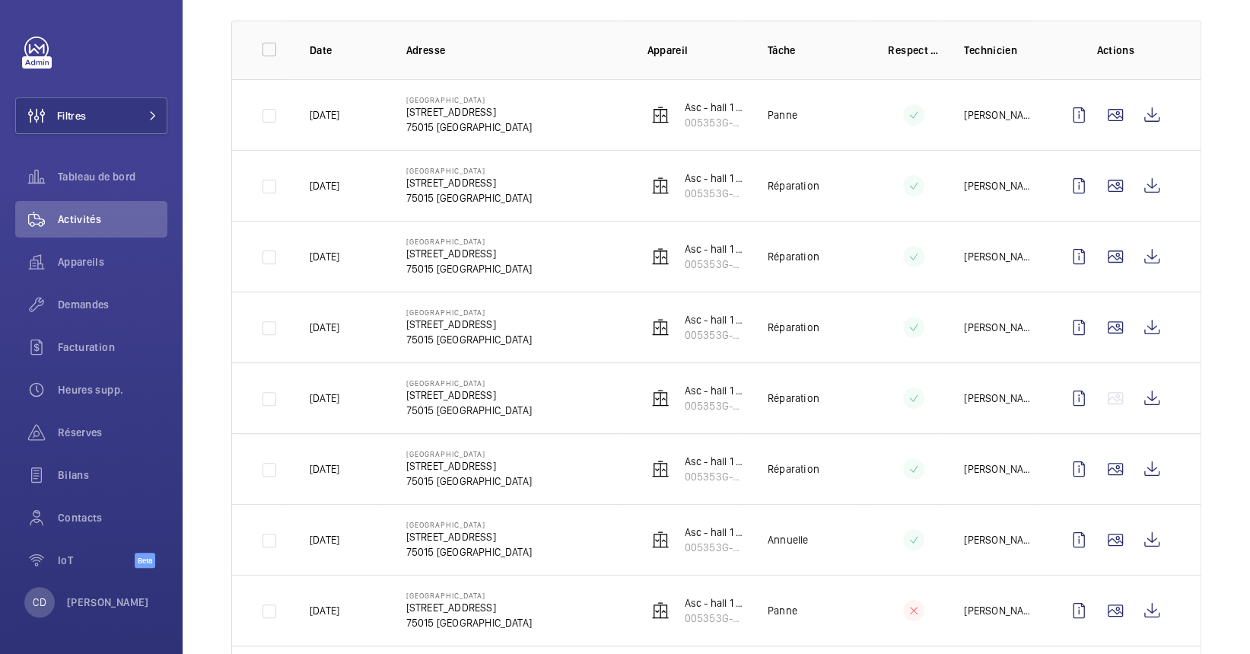
scroll to position [0, 0]
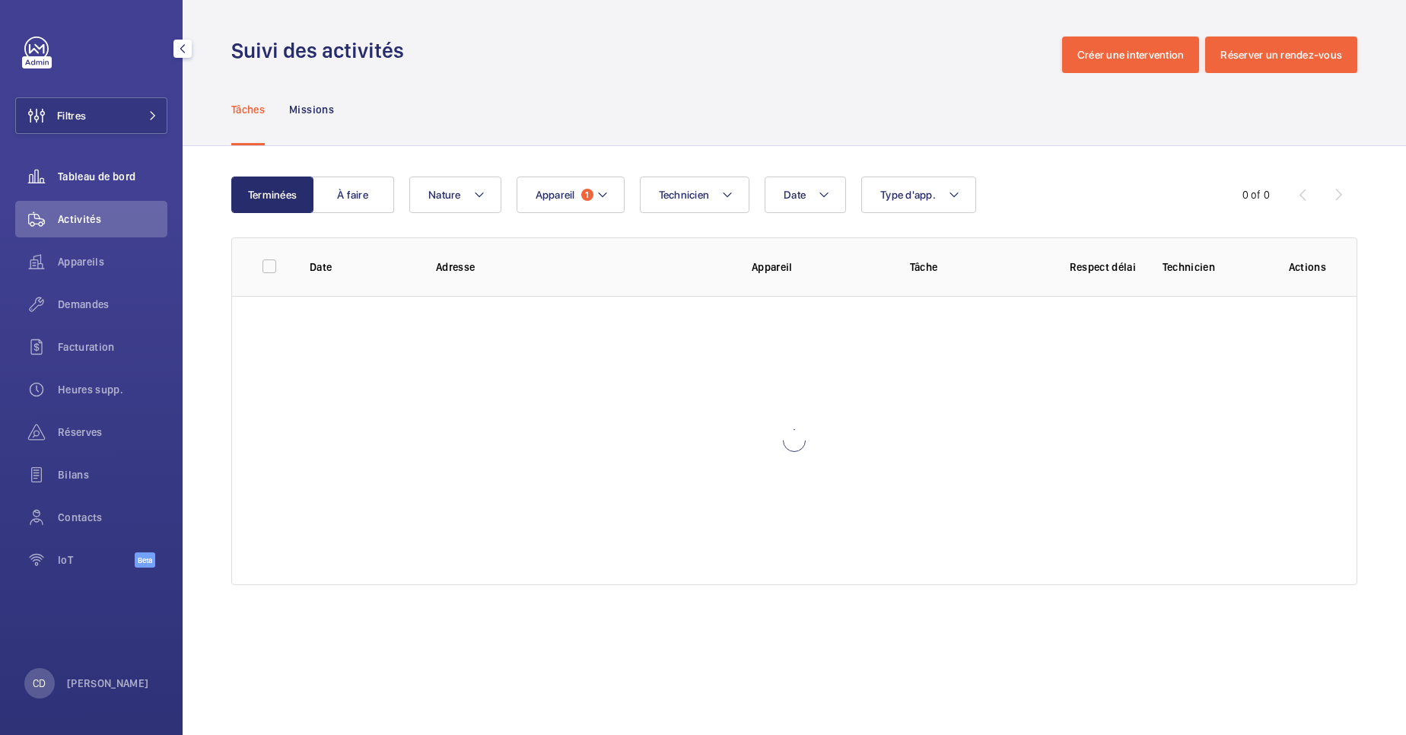
click at [62, 174] on span "Tableau de bord" at bounding box center [113, 176] width 110 height 15
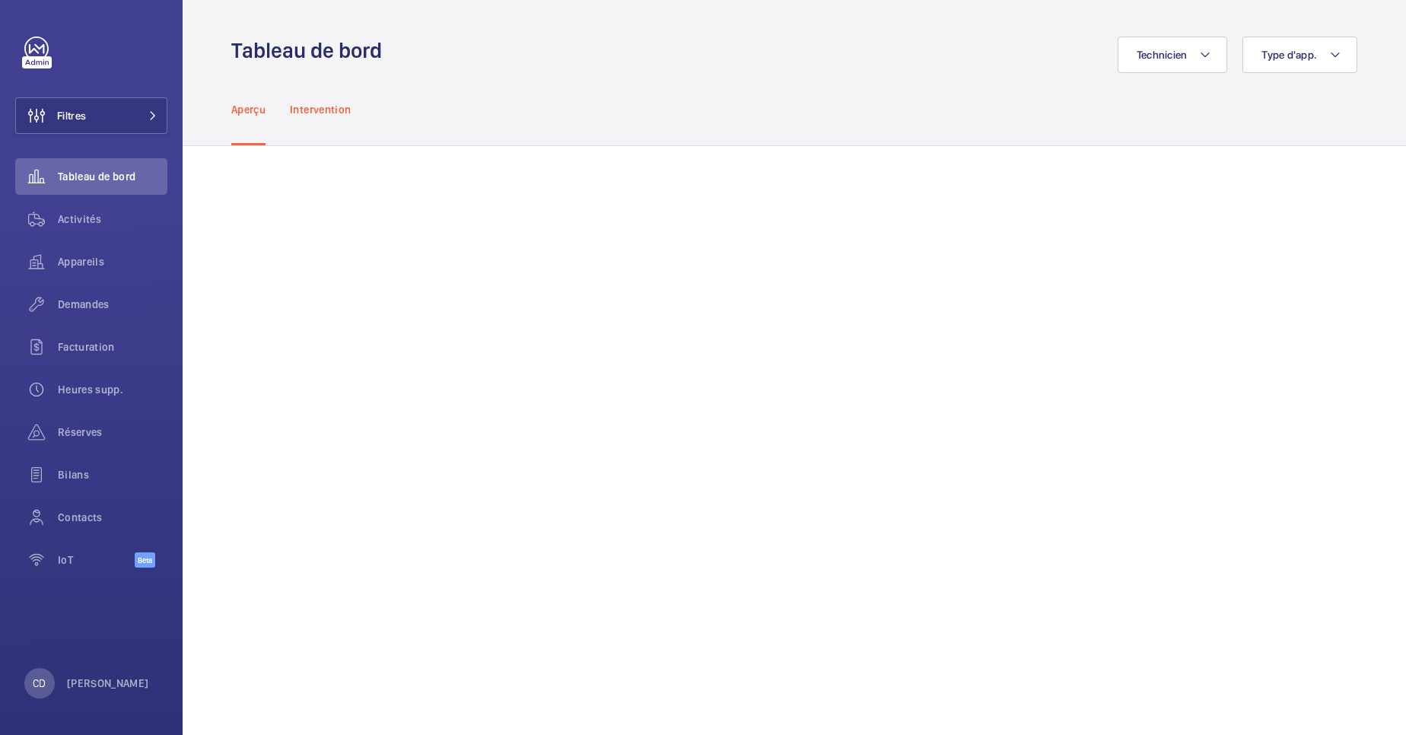
click at [321, 114] on p "Intervention" at bounding box center [320, 109] width 61 height 15
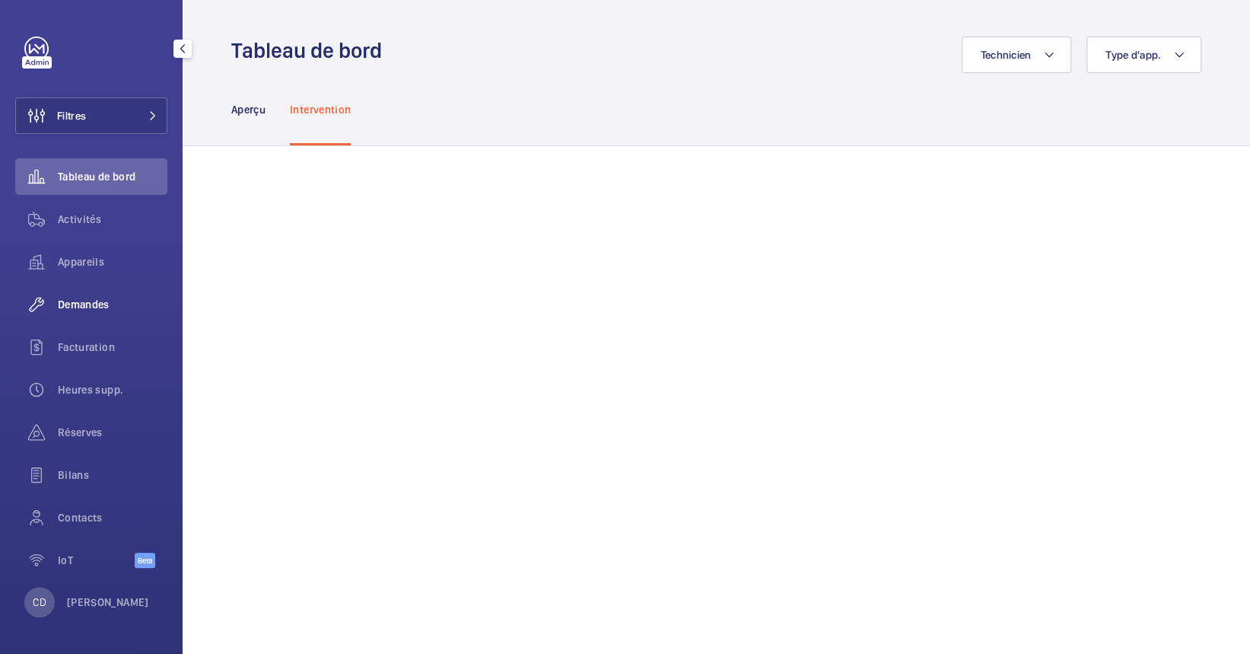
click at [97, 316] on div "Demandes" at bounding box center [91, 304] width 152 height 37
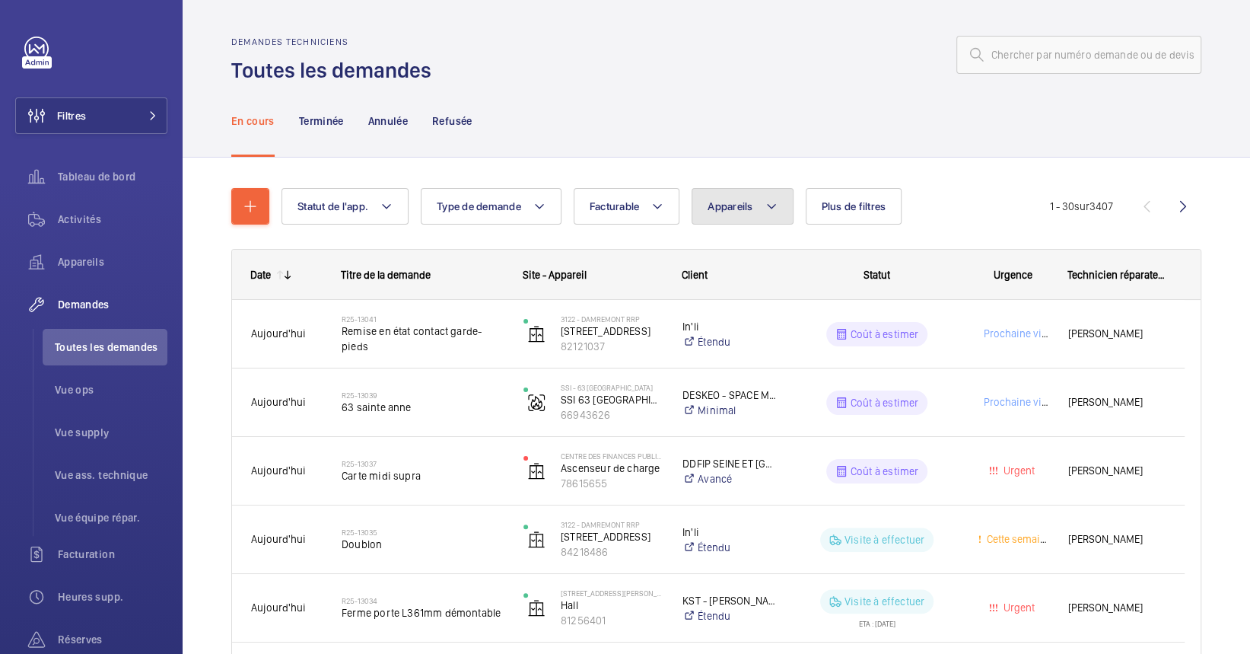
click at [747, 204] on span "Appareils" at bounding box center [730, 206] width 45 height 12
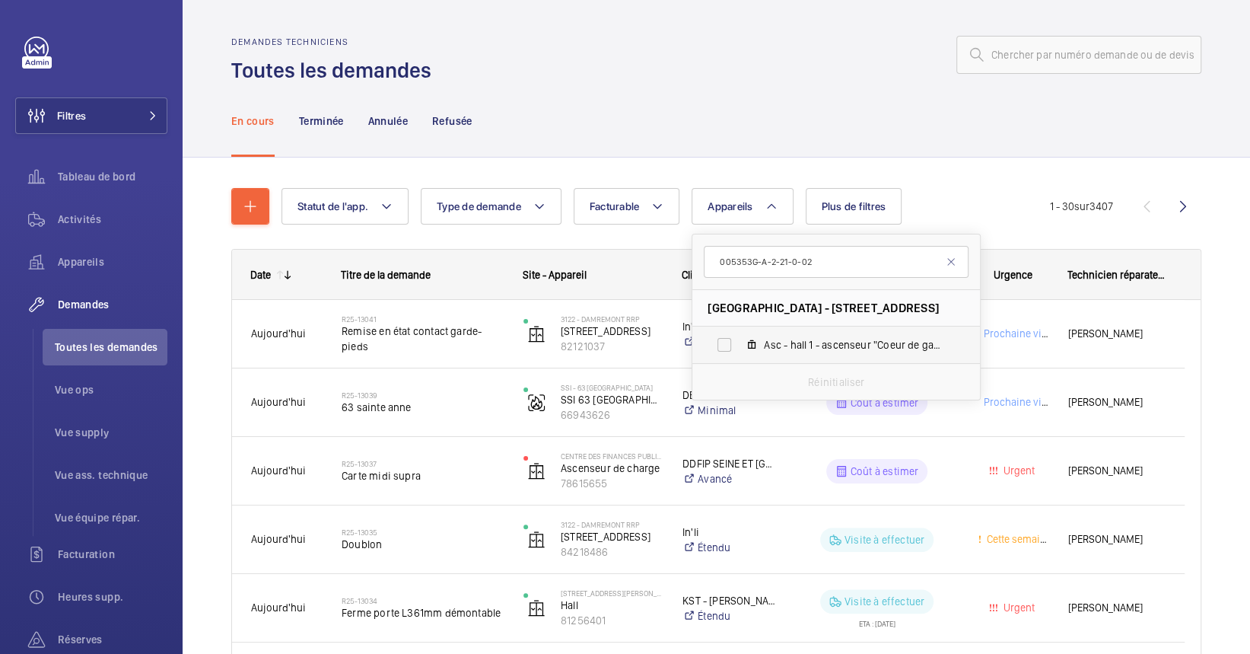
type input "005353G-A-2-21-0-02"
click at [812, 335] on label "Asc - hall 1 - ascenseur "Coeur de gare" -, 005353G-A-2-21-0-02" at bounding box center [824, 344] width 263 height 37
click at [740, 335] on input "Asc - hall 1 - ascenseur "Coeur de gare" -, 005353G-A-2-21-0-02" at bounding box center [724, 345] width 30 height 30
checkbox input "true"
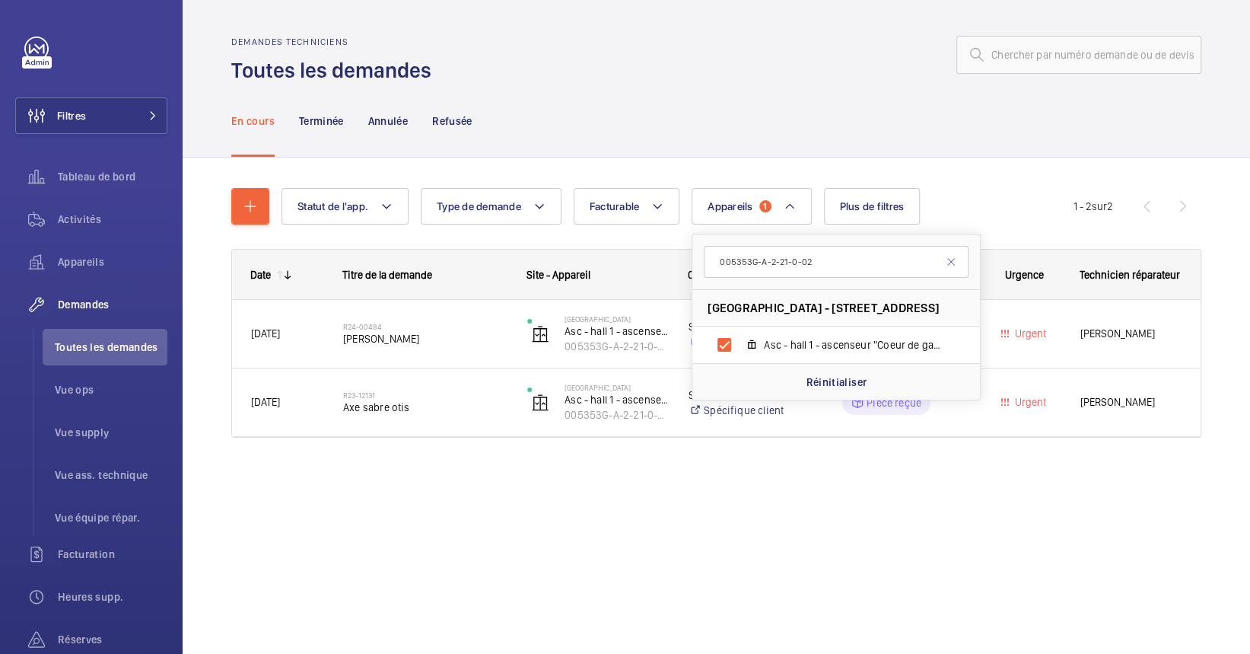
click at [864, 127] on div "En cours Terminée Annulée Refusée" at bounding box center [716, 120] width 970 height 72
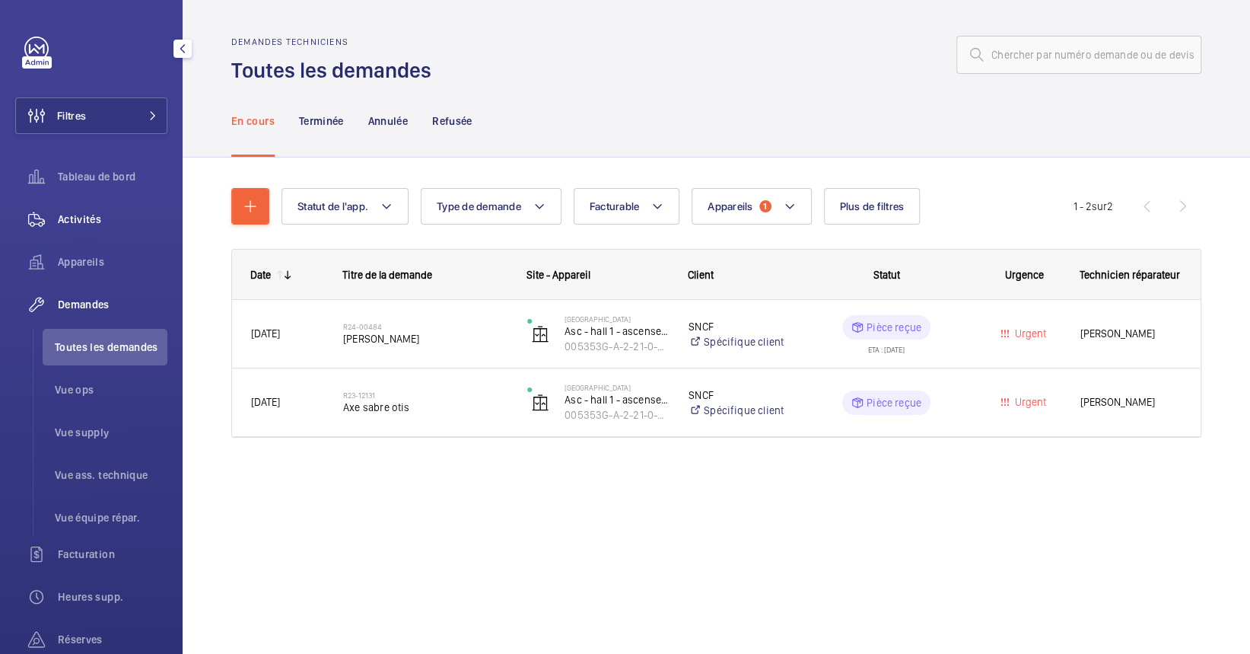
click at [81, 220] on span "Activités" at bounding box center [113, 219] width 110 height 15
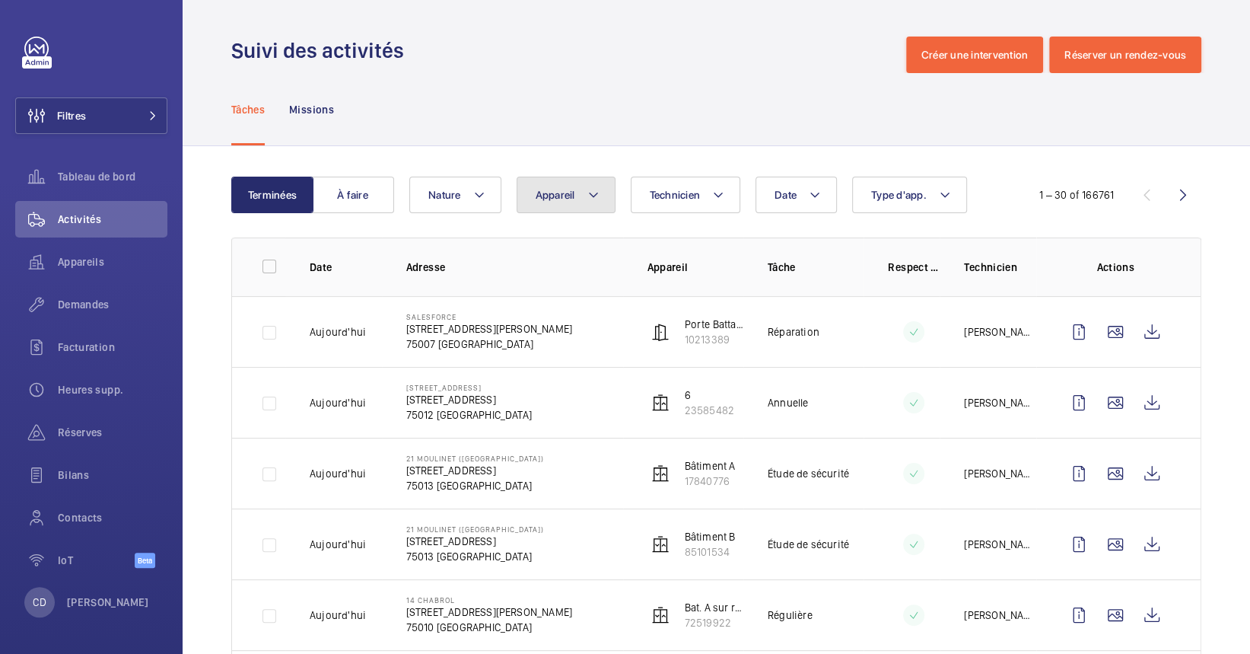
click at [556, 185] on button "Appareil" at bounding box center [566, 195] width 99 height 37
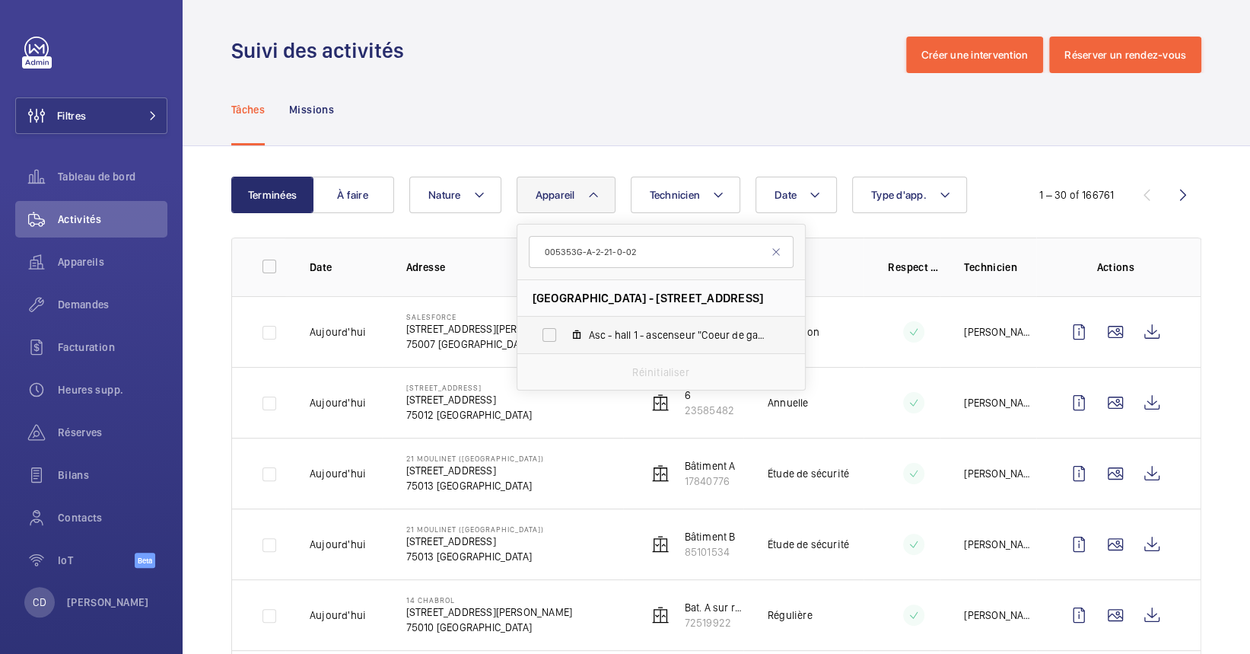
type input "005353G-A-2-21-0-02"
click at [661, 339] on span "Asc - hall 1 - ascenseur "Coeur de gare" -, 005353G-A-2-21-0-02" at bounding box center [677, 334] width 177 height 15
click at [565, 339] on input "Asc - hall 1 - ascenseur "Coeur de gare" -, 005353G-A-2-21-0-02" at bounding box center [549, 335] width 30 height 30
checkbox input "true"
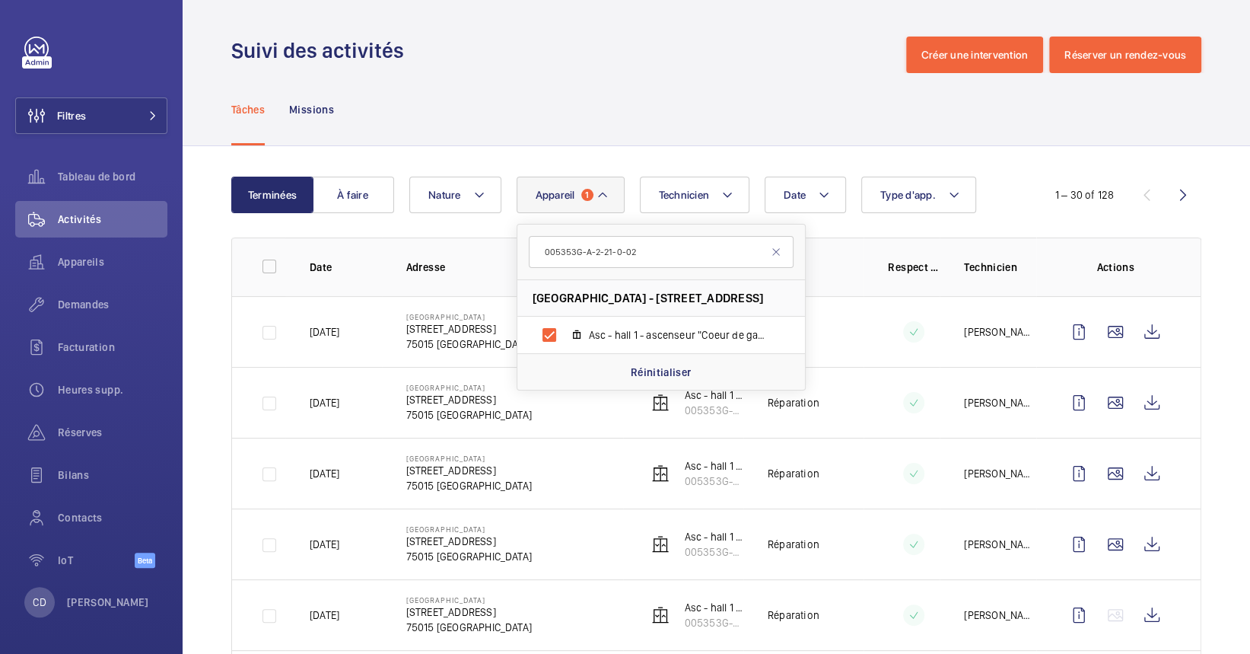
click at [864, 337] on td at bounding box center [902, 331] width 76 height 71
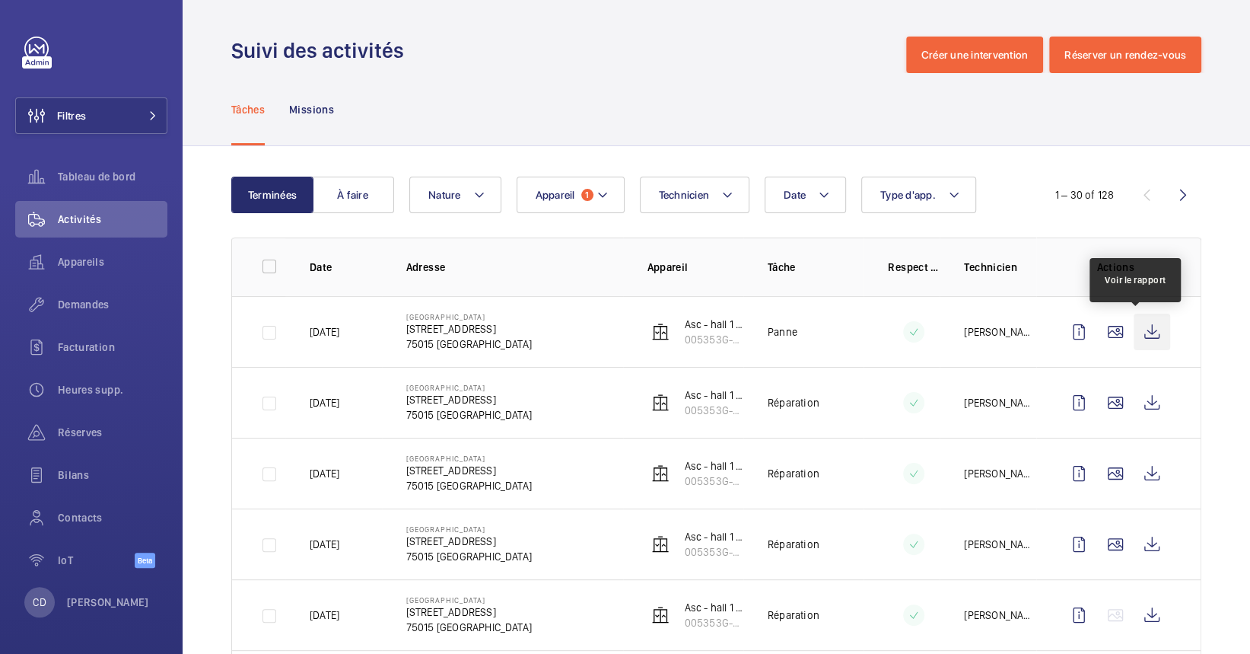
click at [1134, 331] on wm-front-icon-button at bounding box center [1152, 332] width 37 height 37
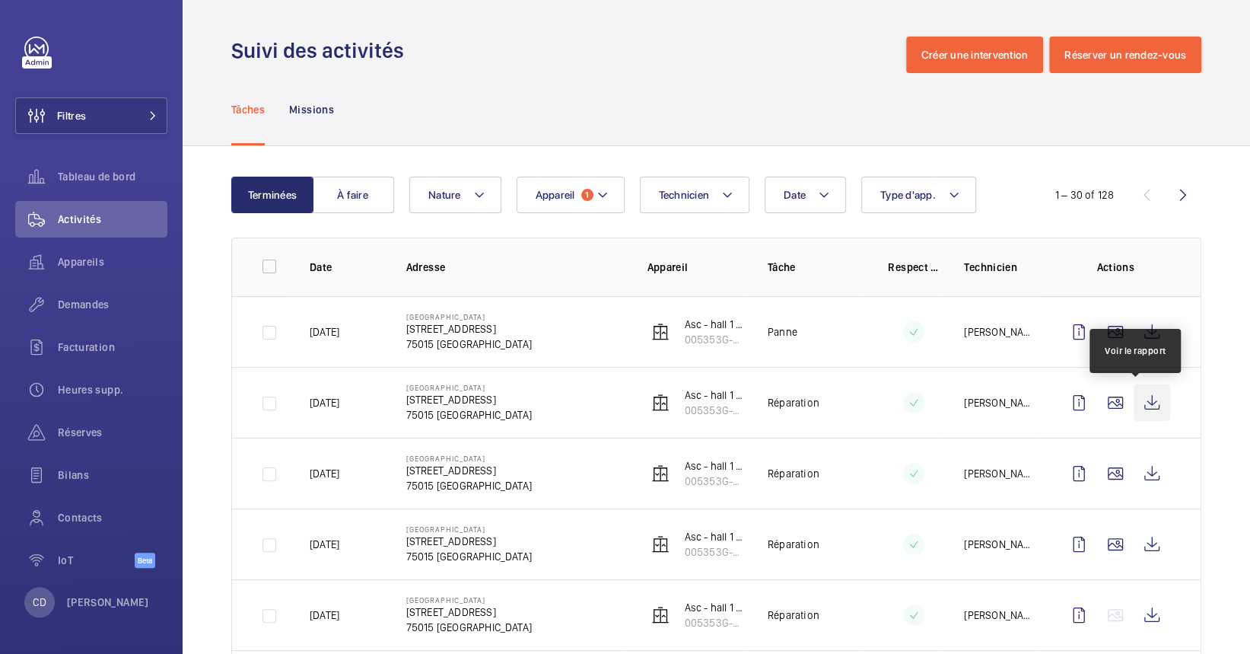
click at [1140, 399] on wm-front-icon-button at bounding box center [1152, 402] width 37 height 37
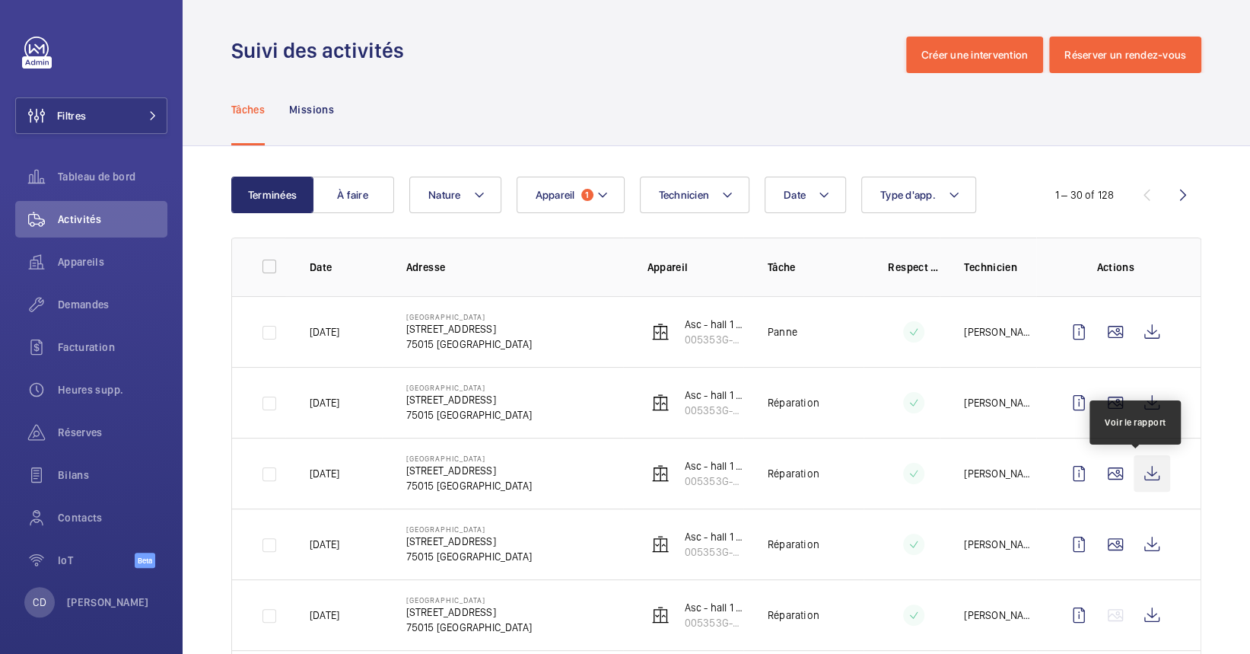
click at [1134, 473] on wm-front-icon-button at bounding box center [1152, 473] width 37 height 37
